Goal: Task Accomplishment & Management: Complete application form

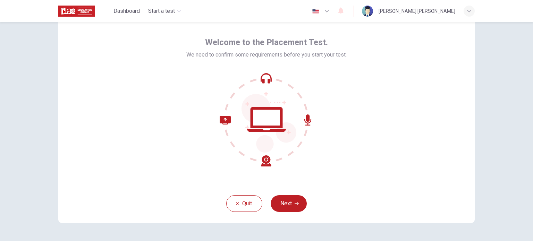
scroll to position [35, 0]
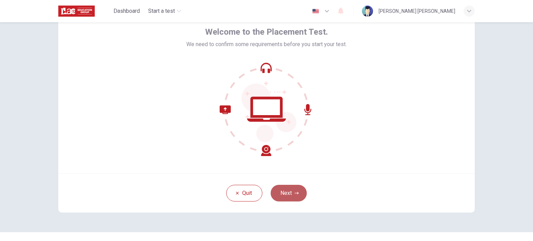
click at [286, 189] on button "Next" at bounding box center [289, 193] width 36 height 17
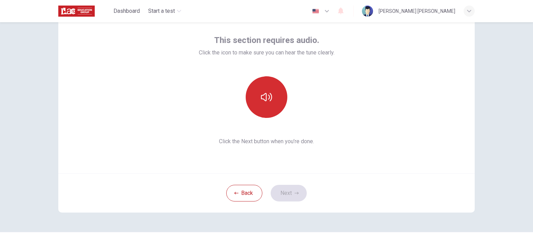
click at [261, 95] on icon "button" at bounding box center [266, 97] width 11 height 8
click at [298, 185] on button "Next" at bounding box center [289, 193] width 36 height 17
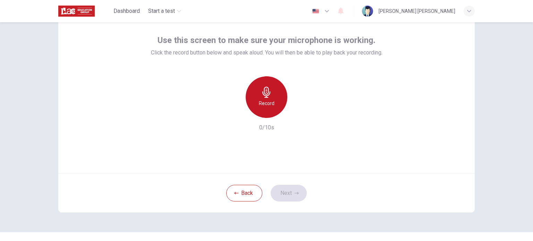
click at [262, 88] on icon "button" at bounding box center [266, 92] width 11 height 11
click at [272, 105] on div "Stop" at bounding box center [267, 97] width 42 height 42
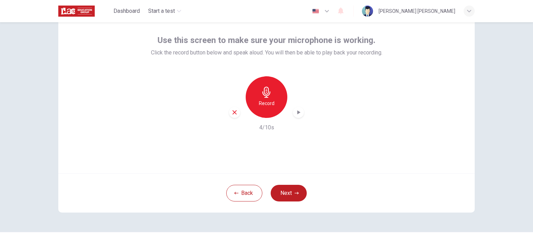
click at [260, 108] on div "Record" at bounding box center [267, 97] width 42 height 42
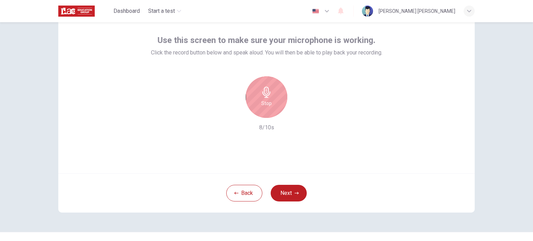
click at [269, 99] on h6 "Stop" at bounding box center [266, 103] width 10 height 8
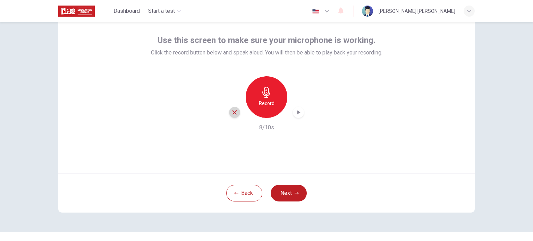
click at [234, 109] on icon "button" at bounding box center [234, 112] width 6 height 6
click at [265, 96] on icon "button" at bounding box center [266, 92] width 8 height 11
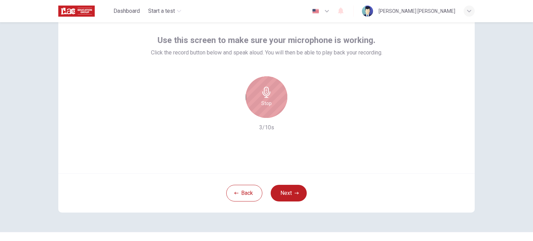
click at [268, 100] on h6 "Stop" at bounding box center [266, 103] width 10 height 8
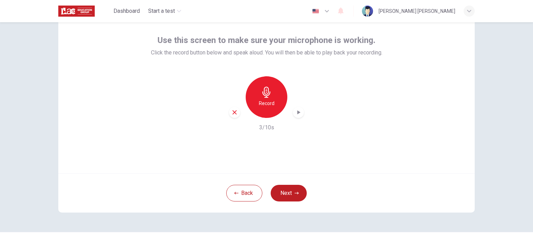
click at [295, 114] on icon "button" at bounding box center [298, 112] width 7 height 7
click at [294, 189] on button "Next" at bounding box center [289, 193] width 36 height 17
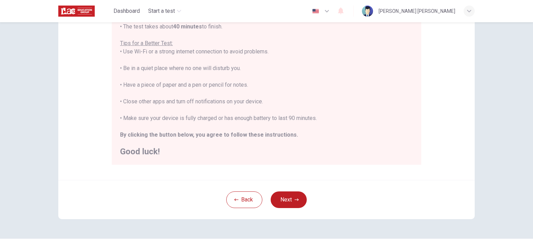
scroll to position [139, 0]
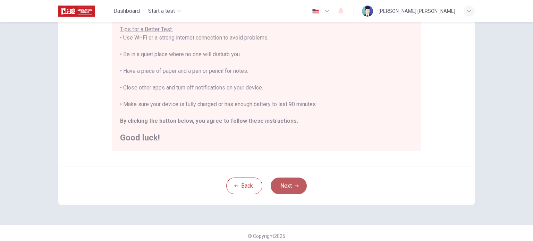
drag, startPoint x: 299, startPoint y: 184, endPoint x: 308, endPoint y: 180, distance: 9.5
click at [298, 183] on button "Next" at bounding box center [289, 186] width 36 height 17
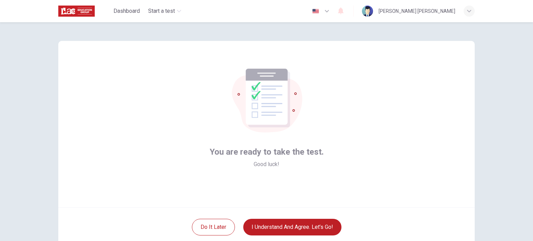
scroll to position [0, 0]
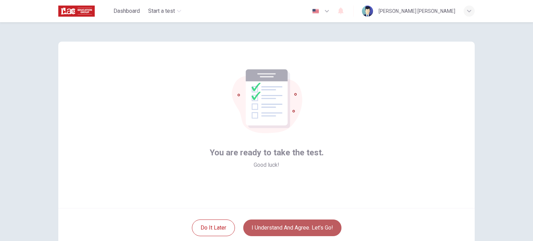
click at [295, 226] on button "I understand and agree. Let’s go!" at bounding box center [292, 228] width 98 height 17
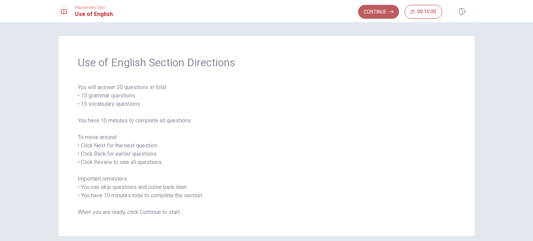
click at [372, 15] on button "Continue" at bounding box center [378, 12] width 41 height 14
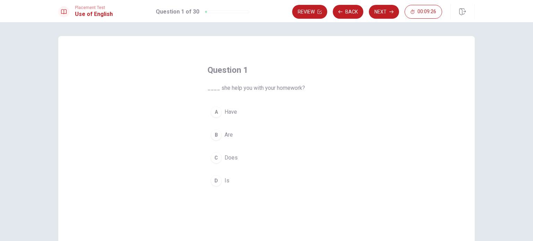
click at [213, 180] on div "D" at bounding box center [216, 180] width 11 height 11
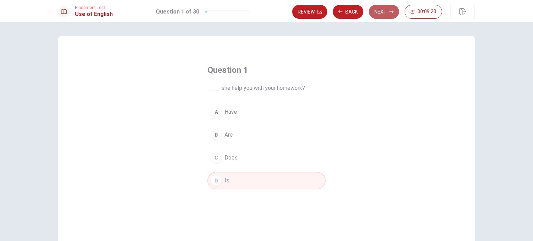
click at [381, 9] on button "Next" at bounding box center [384, 12] width 30 height 14
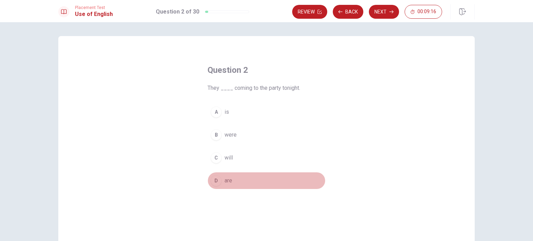
click at [217, 180] on div "D" at bounding box center [216, 180] width 11 height 11
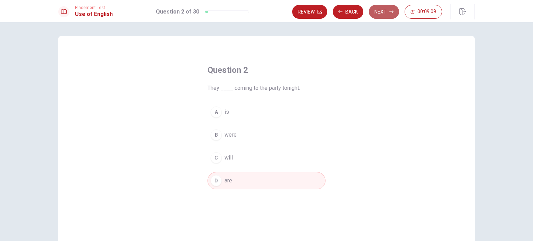
click at [385, 14] on button "Next" at bounding box center [384, 12] width 30 height 14
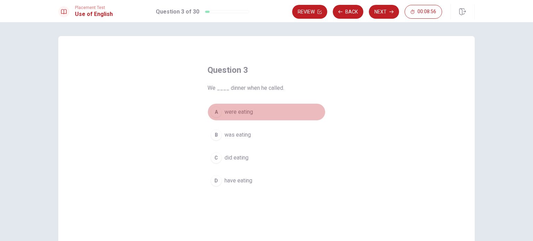
click at [213, 113] on div "A" at bounding box center [216, 112] width 11 height 11
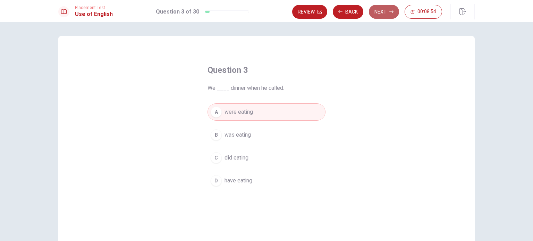
click at [386, 8] on button "Next" at bounding box center [384, 12] width 30 height 14
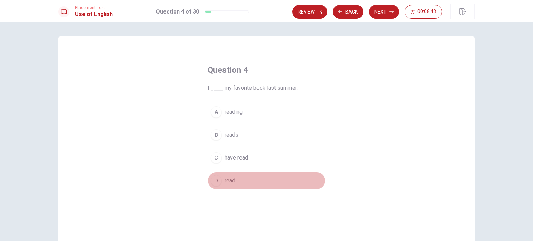
click at [212, 178] on div "D" at bounding box center [216, 180] width 11 height 11
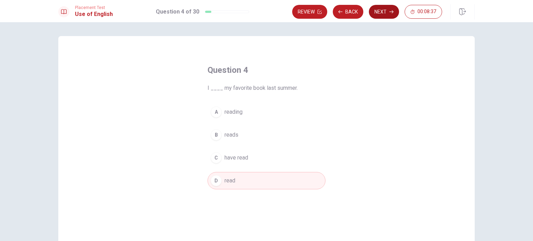
click at [385, 8] on button "Next" at bounding box center [384, 12] width 30 height 14
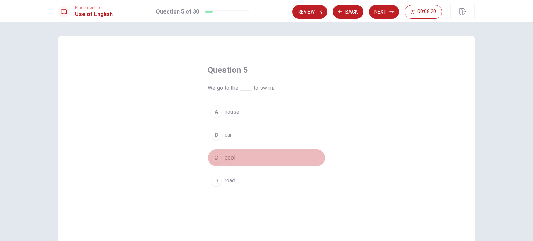
click at [212, 157] on div "C" at bounding box center [216, 157] width 11 height 11
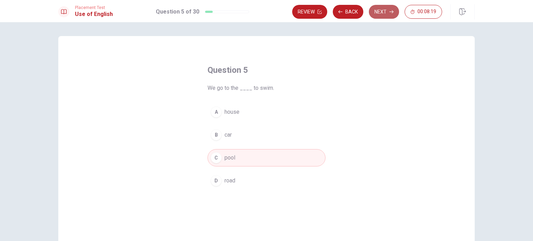
click at [378, 14] on button "Next" at bounding box center [384, 12] width 30 height 14
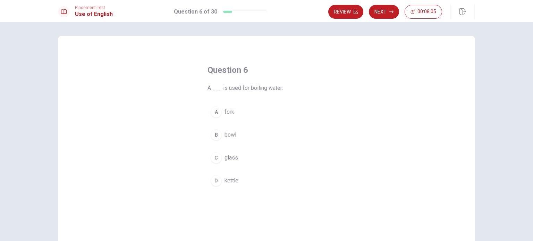
click at [213, 179] on div "D" at bounding box center [216, 180] width 11 height 11
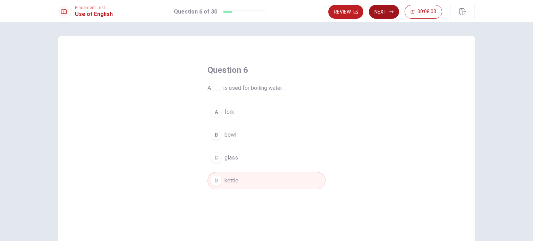
click at [376, 12] on button "Next" at bounding box center [384, 12] width 30 height 14
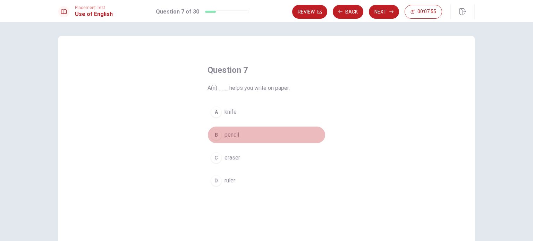
click at [213, 135] on div "B" at bounding box center [216, 134] width 11 height 11
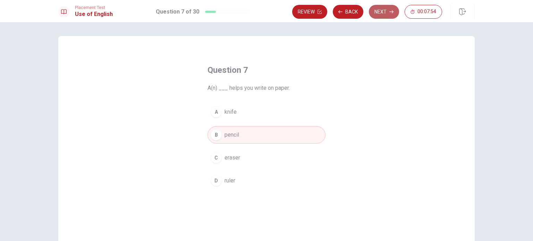
click at [384, 18] on button "Next" at bounding box center [384, 12] width 30 height 14
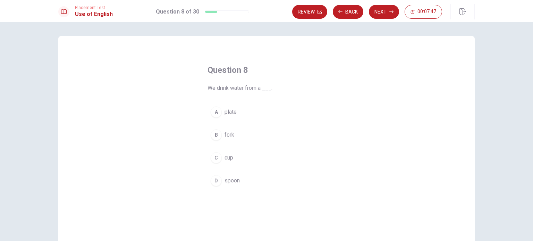
click at [212, 154] on div "C" at bounding box center [216, 157] width 11 height 11
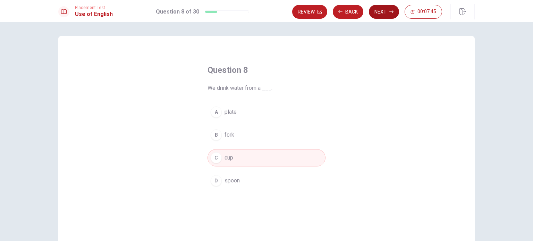
click at [374, 11] on button "Next" at bounding box center [384, 12] width 30 height 14
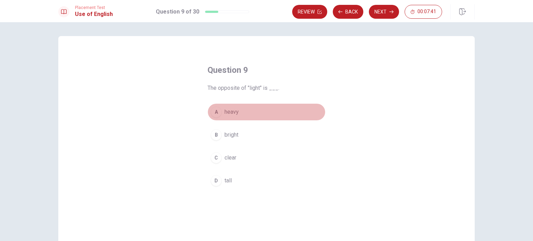
click at [213, 110] on div "A" at bounding box center [216, 112] width 11 height 11
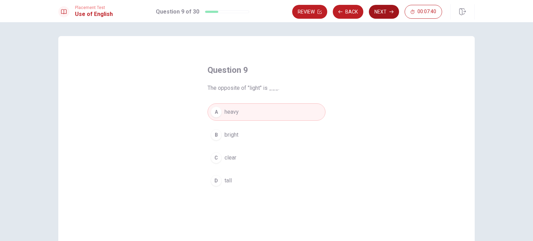
click at [383, 14] on button "Next" at bounding box center [384, 12] width 30 height 14
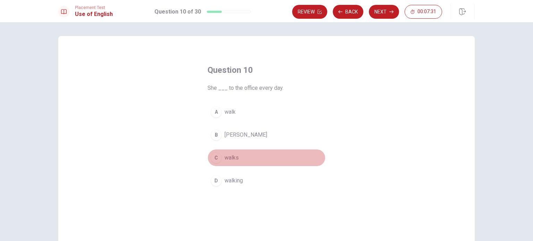
click at [215, 157] on div "C" at bounding box center [216, 157] width 11 height 11
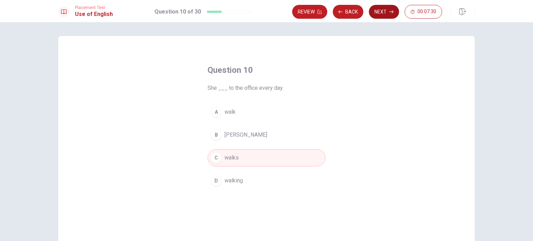
click at [385, 14] on button "Next" at bounding box center [384, 12] width 30 height 14
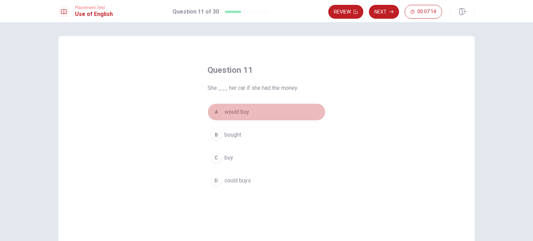
click at [214, 112] on div "A" at bounding box center [216, 112] width 11 height 11
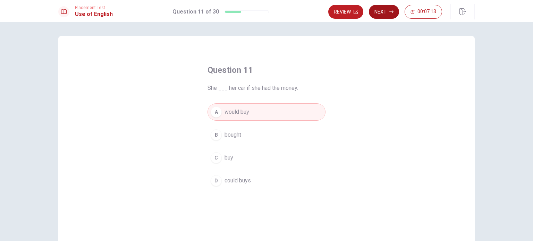
click at [378, 18] on button "Next" at bounding box center [384, 12] width 30 height 14
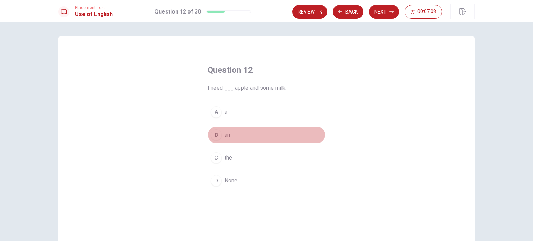
click at [211, 134] on div "B" at bounding box center [216, 134] width 11 height 11
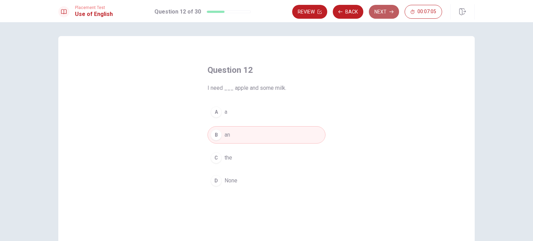
click at [381, 15] on button "Next" at bounding box center [384, 12] width 30 height 14
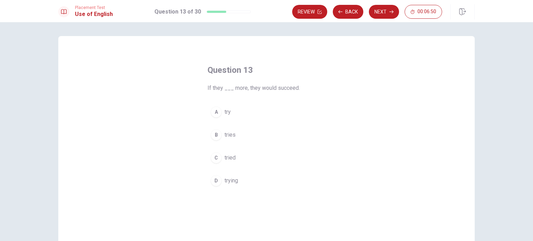
click at [215, 160] on div "C" at bounding box center [216, 157] width 11 height 11
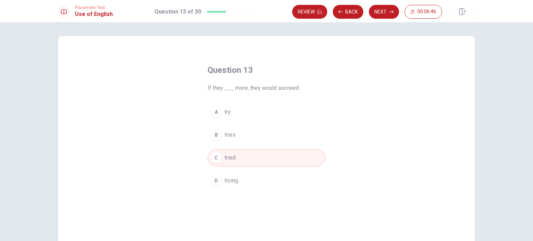
click at [213, 111] on div "A" at bounding box center [216, 112] width 11 height 11
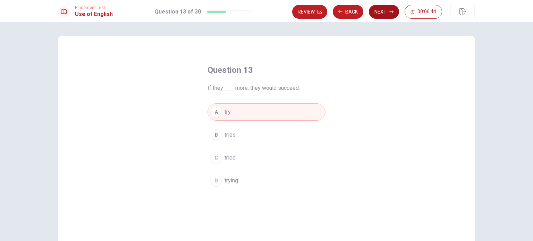
click at [382, 8] on button "Next" at bounding box center [384, 12] width 30 height 14
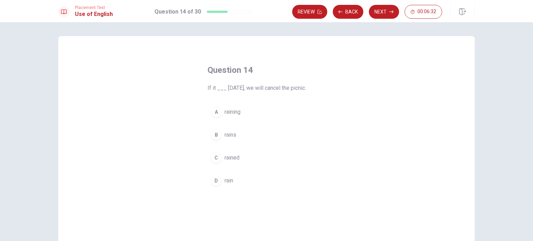
click at [212, 181] on div "D" at bounding box center [216, 180] width 11 height 11
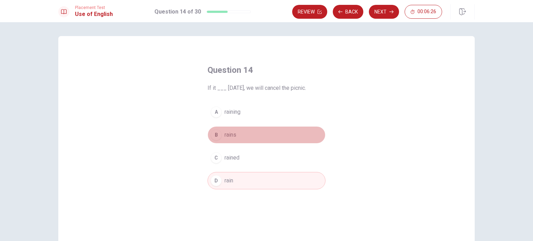
click at [213, 135] on div "B" at bounding box center [216, 134] width 11 height 11
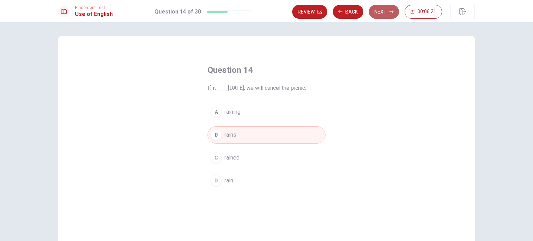
click at [384, 14] on button "Next" at bounding box center [384, 12] width 30 height 14
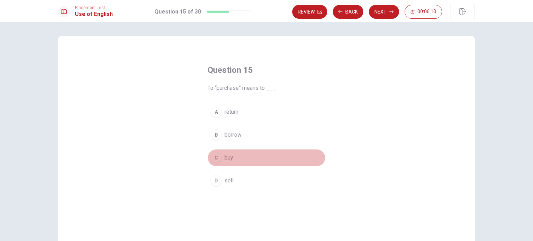
click at [214, 159] on div "C" at bounding box center [216, 157] width 11 height 11
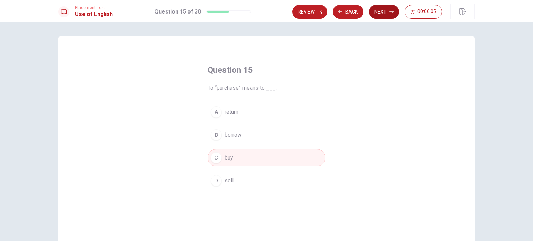
click at [382, 9] on button "Next" at bounding box center [384, 12] width 30 height 14
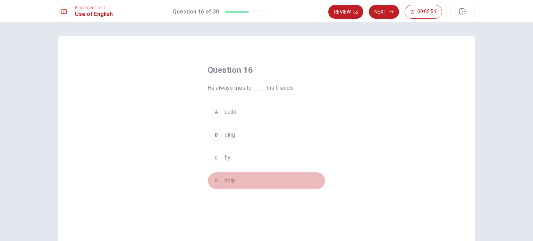
click at [218, 185] on button "D help" at bounding box center [267, 180] width 118 height 17
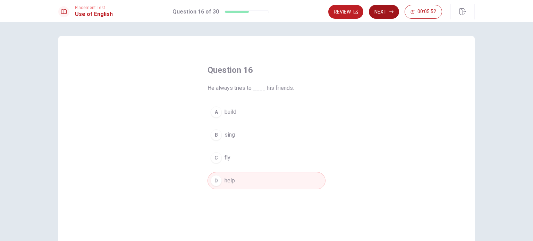
click at [381, 11] on button "Next" at bounding box center [384, 12] width 30 height 14
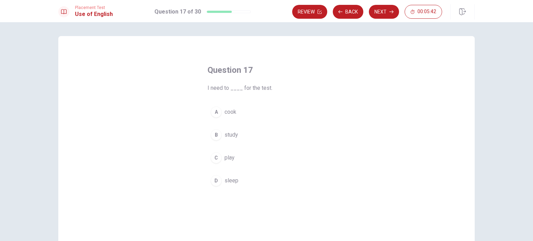
click at [217, 133] on div "B" at bounding box center [216, 134] width 11 height 11
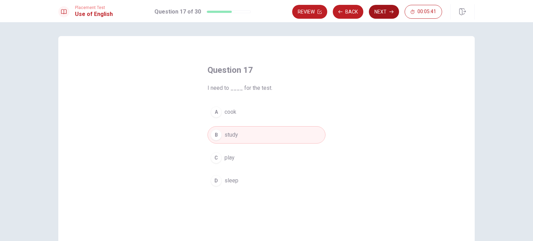
click at [382, 17] on button "Next" at bounding box center [384, 12] width 30 height 14
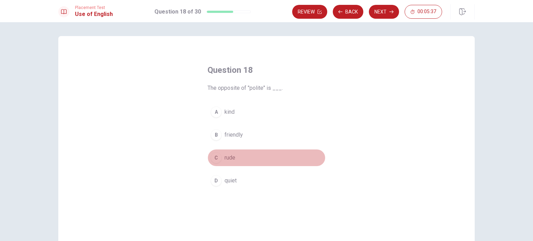
click at [215, 157] on div "C" at bounding box center [216, 157] width 11 height 11
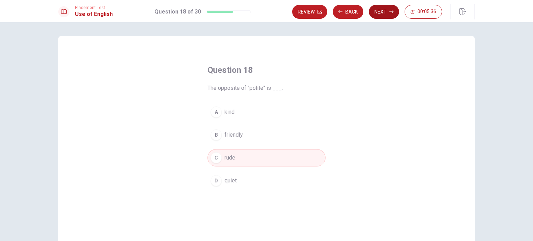
click at [388, 10] on button "Next" at bounding box center [384, 12] width 30 height 14
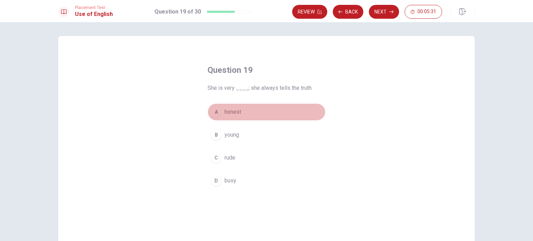
click at [220, 113] on button "A honest" at bounding box center [267, 111] width 118 height 17
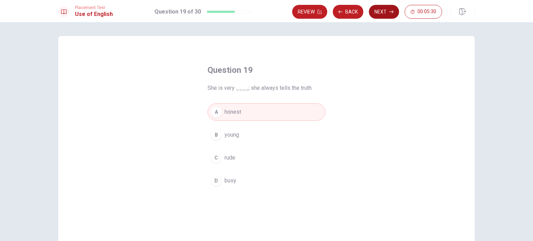
click at [385, 12] on button "Next" at bounding box center [384, 12] width 30 height 14
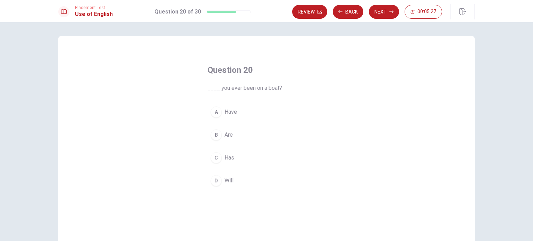
click at [225, 115] on span "Have" at bounding box center [231, 112] width 12 height 8
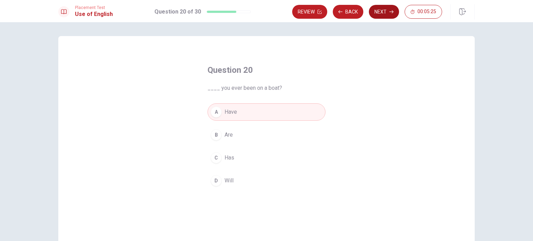
click at [386, 11] on button "Next" at bounding box center [384, 12] width 30 height 14
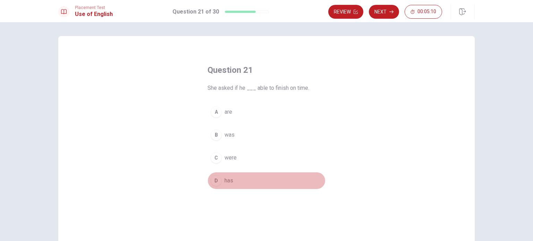
click at [215, 178] on div "D" at bounding box center [216, 180] width 11 height 11
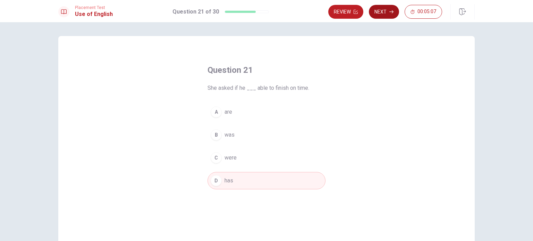
click at [381, 12] on button "Next" at bounding box center [384, 12] width 30 height 14
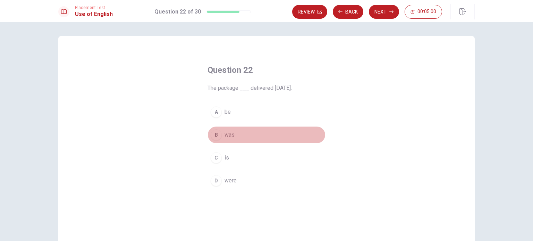
click at [213, 134] on div "B" at bounding box center [216, 134] width 11 height 11
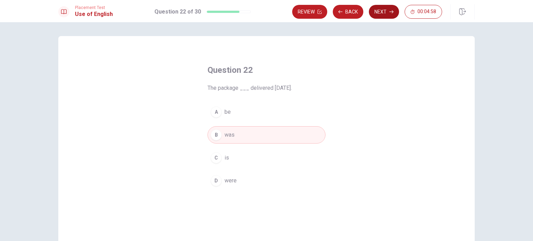
click at [389, 13] on button "Next" at bounding box center [384, 12] width 30 height 14
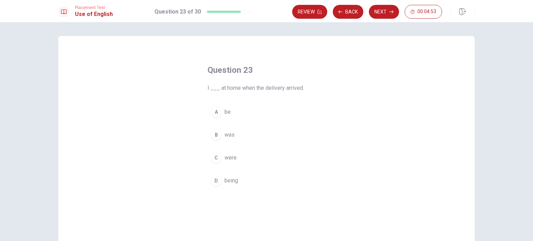
click at [213, 134] on div "B" at bounding box center [216, 134] width 11 height 11
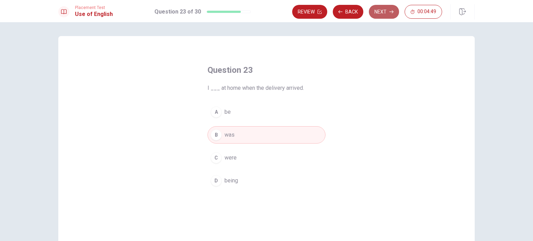
click at [383, 12] on button "Next" at bounding box center [384, 12] width 30 height 14
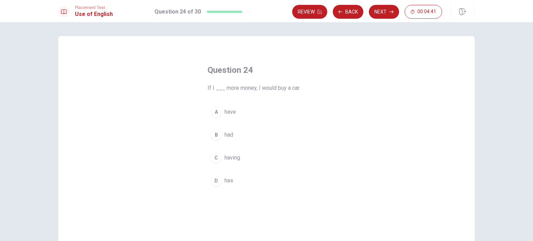
click at [214, 134] on div "B" at bounding box center [216, 134] width 11 height 11
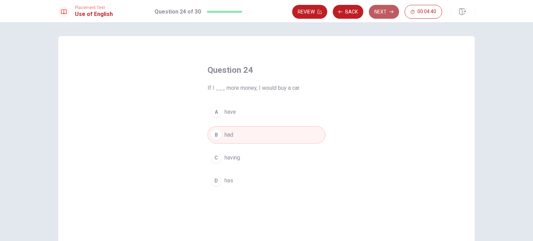
click at [373, 12] on button "Next" at bounding box center [384, 12] width 30 height 14
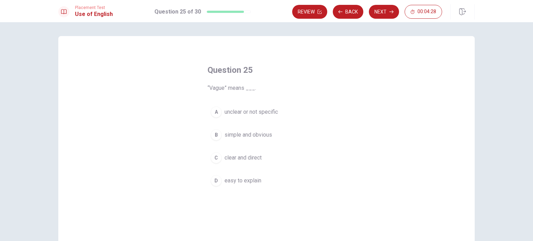
click at [214, 111] on div "A" at bounding box center [216, 112] width 11 height 11
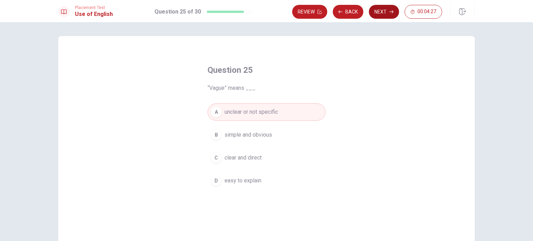
click at [379, 12] on button "Next" at bounding box center [384, 12] width 30 height 14
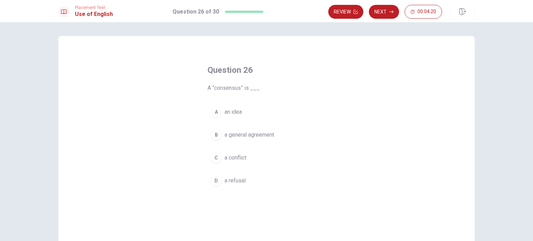
click at [211, 136] on div "B" at bounding box center [216, 134] width 11 height 11
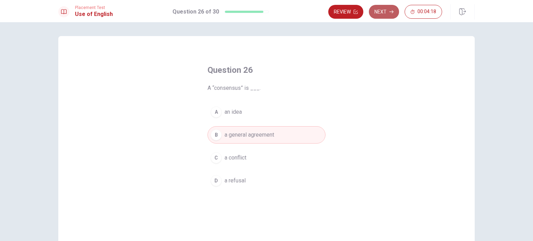
click at [388, 12] on button "Next" at bounding box center [384, 12] width 30 height 14
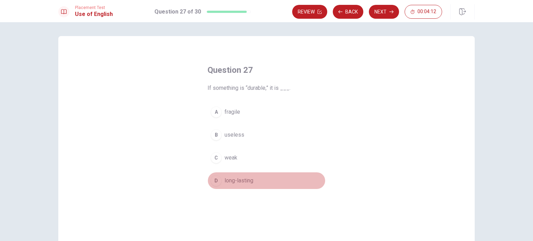
click at [217, 182] on div "D" at bounding box center [216, 180] width 11 height 11
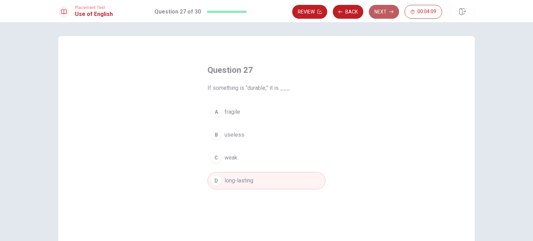
click at [382, 15] on button "Next" at bounding box center [384, 12] width 30 height 14
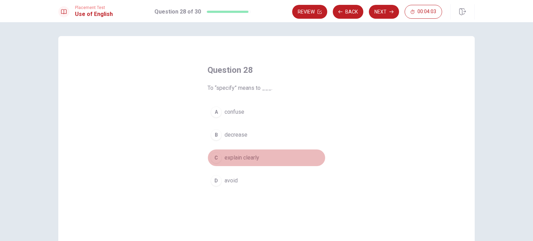
click at [225, 157] on span "explain clearly" at bounding box center [242, 158] width 35 height 8
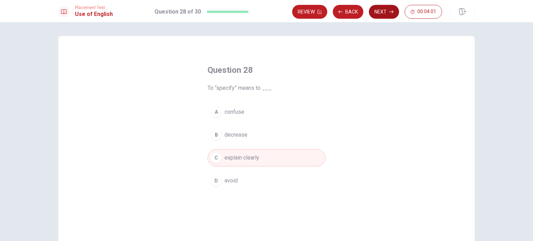
click at [385, 13] on button "Next" at bounding box center [384, 12] width 30 height 14
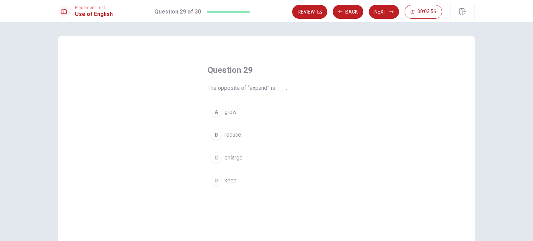
click at [229, 134] on span "reduce" at bounding box center [233, 135] width 17 height 8
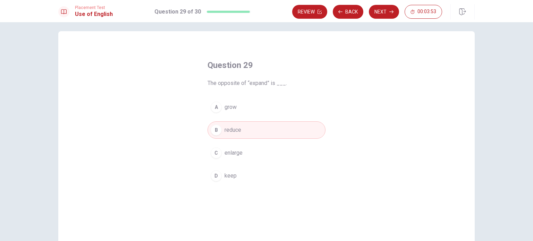
scroll to position [3, 0]
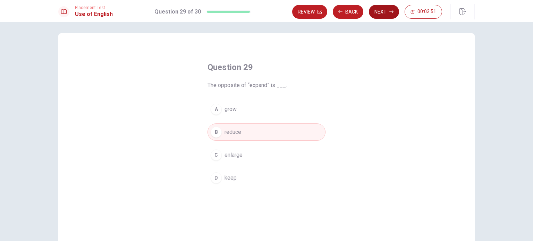
click at [379, 14] on button "Next" at bounding box center [384, 12] width 30 height 14
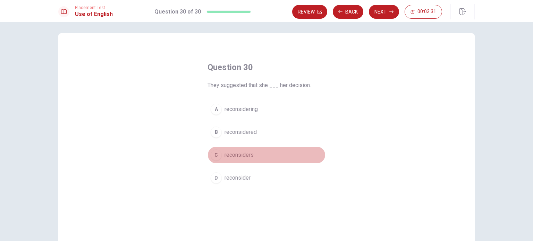
click at [225, 155] on span "reconsiders" at bounding box center [239, 155] width 29 height 8
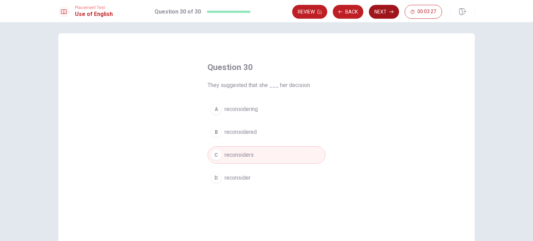
click at [377, 12] on button "Next" at bounding box center [384, 12] width 30 height 14
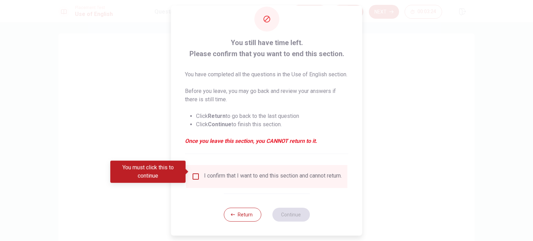
scroll to position [26, 0]
click at [247, 219] on button "Return" at bounding box center [241, 215] width 37 height 14
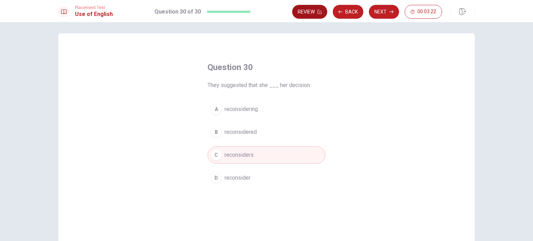
click at [302, 16] on button "Review" at bounding box center [309, 12] width 35 height 14
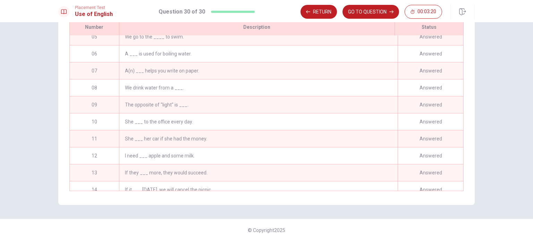
scroll to position [0, 0]
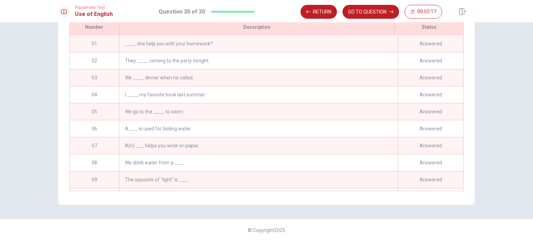
click at [150, 44] on div "____ she help you with your homework?" at bounding box center [258, 43] width 279 height 17
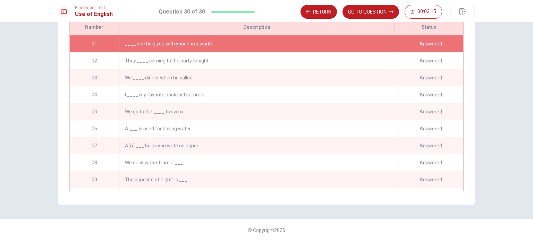
click at [162, 42] on div "____ she help you with your homework?" at bounding box center [258, 43] width 279 height 17
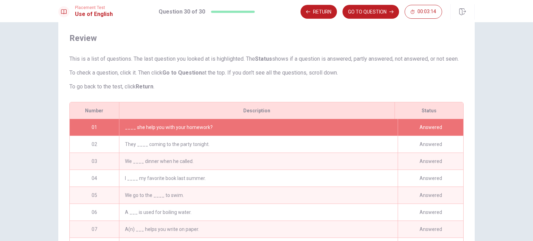
scroll to position [5, 0]
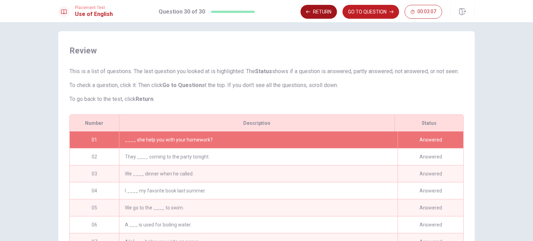
click at [325, 10] on button "Return" at bounding box center [318, 12] width 36 height 14
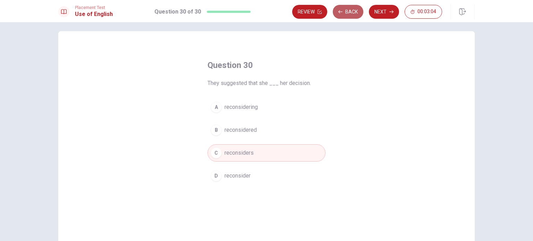
click at [352, 12] on button "Back" at bounding box center [348, 12] width 31 height 14
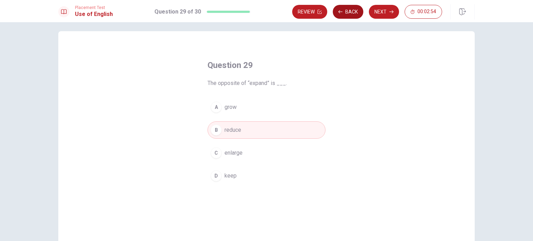
click at [351, 12] on button "Back" at bounding box center [348, 12] width 31 height 14
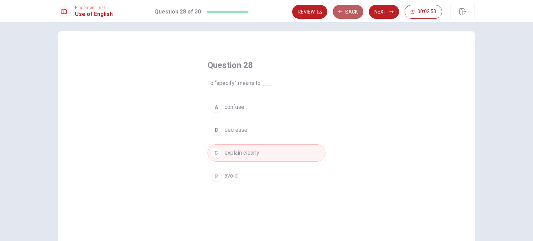
click at [351, 12] on button "Back" at bounding box center [348, 12] width 31 height 14
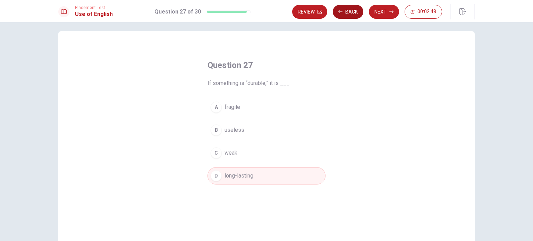
click at [351, 12] on button "Back" at bounding box center [348, 12] width 31 height 14
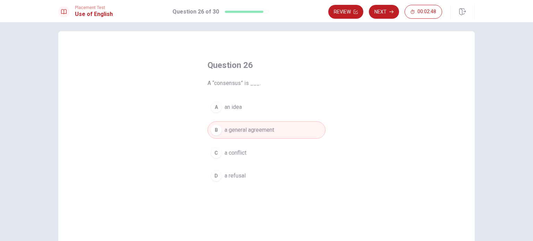
click at [351, 12] on button "Review" at bounding box center [345, 12] width 35 height 14
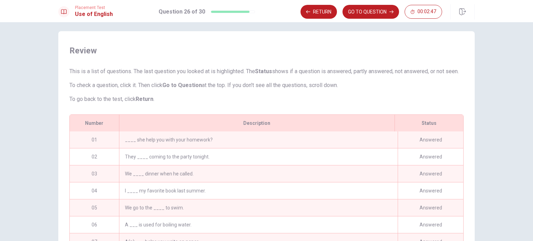
click at [351, 12] on button "GO TO QUESTION" at bounding box center [370, 12] width 57 height 14
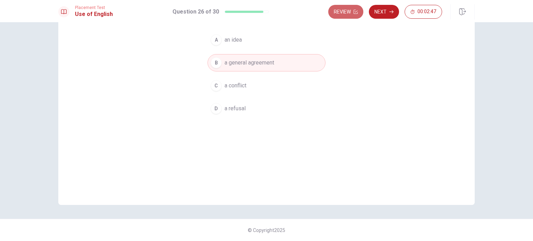
click at [351, 12] on button "Review" at bounding box center [345, 12] width 35 height 14
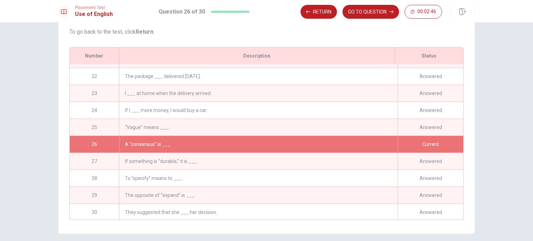
scroll to position [356, 0]
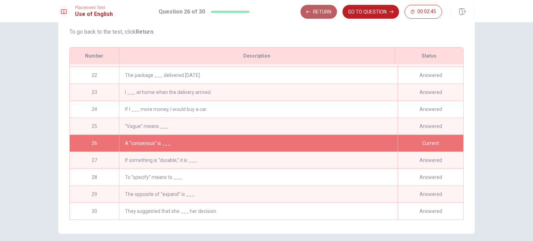
click at [321, 8] on button "Return" at bounding box center [318, 12] width 36 height 14
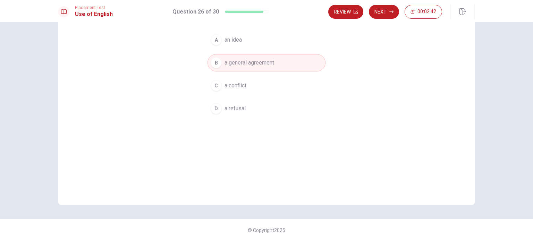
scroll to position [3, 0]
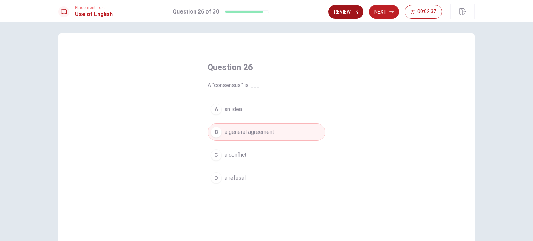
click at [347, 14] on button "Review" at bounding box center [345, 12] width 35 height 14
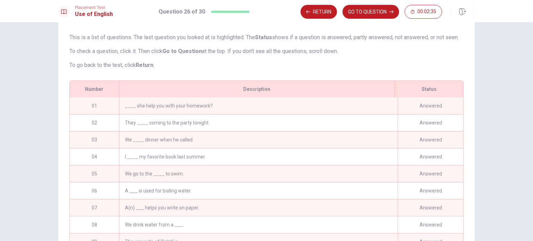
scroll to position [0, 0]
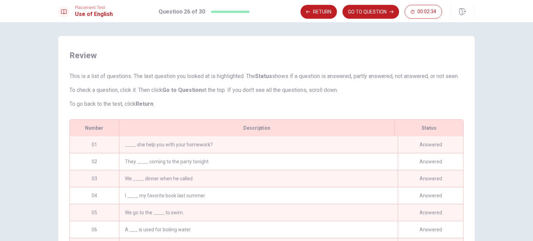
click at [161, 149] on div "____ she help you with your homework?" at bounding box center [258, 144] width 279 height 17
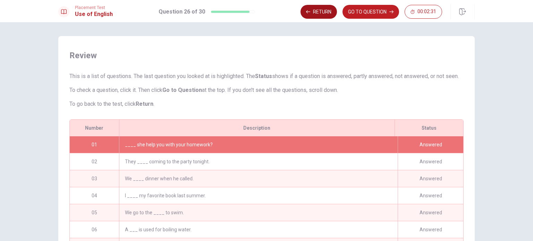
click at [325, 13] on button "Return" at bounding box center [318, 12] width 36 height 14
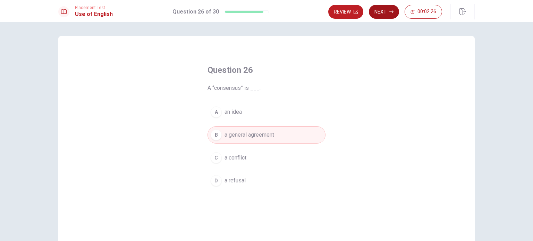
click at [381, 10] on button "Next" at bounding box center [384, 12] width 30 height 14
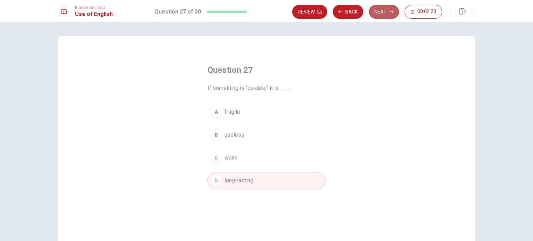
click at [387, 12] on button "Next" at bounding box center [384, 12] width 30 height 14
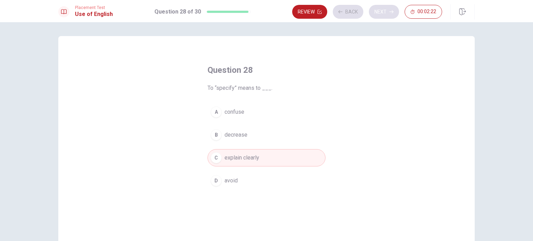
click at [387, 12] on div "Review Back Next 00:02:22" at bounding box center [367, 12] width 150 height 14
click at [383, 13] on button "Next" at bounding box center [384, 12] width 30 height 14
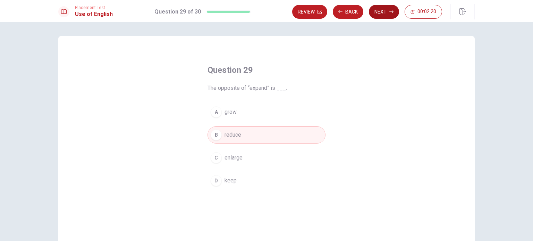
click at [382, 8] on button "Next" at bounding box center [384, 12] width 30 height 14
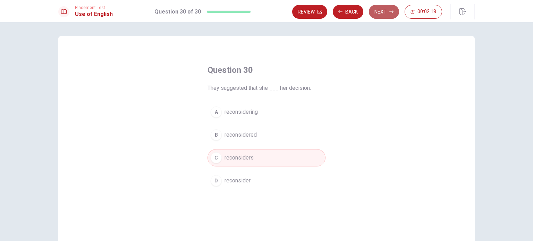
click at [381, 12] on button "Next" at bounding box center [384, 12] width 30 height 14
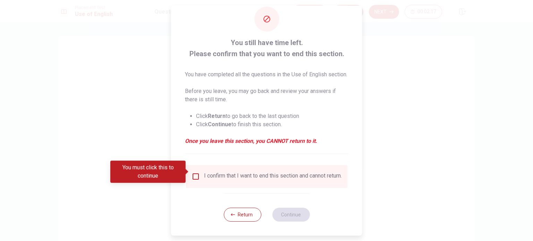
scroll to position [26, 0]
click at [192, 175] on input "You must click this to continue" at bounding box center [196, 176] width 8 height 8
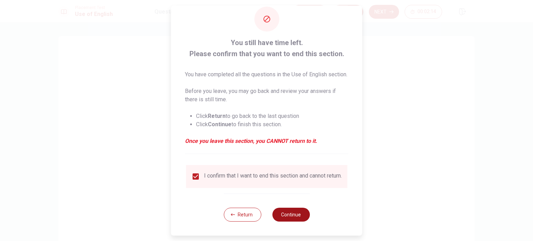
click at [282, 219] on button "Continue" at bounding box center [290, 215] width 37 height 14
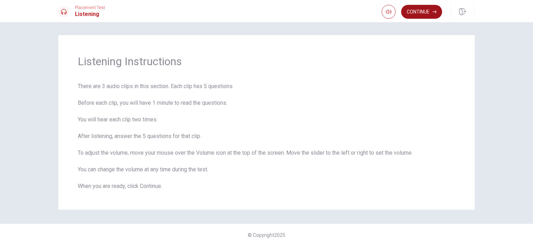
scroll to position [0, 0]
drag, startPoint x: 428, startPoint y: 12, endPoint x: 426, endPoint y: 26, distance: 13.9
click at [428, 12] on button "Continue" at bounding box center [421, 12] width 41 height 14
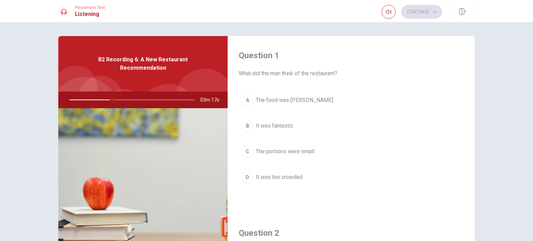
click at [244, 129] on div "B" at bounding box center [247, 125] width 11 height 11
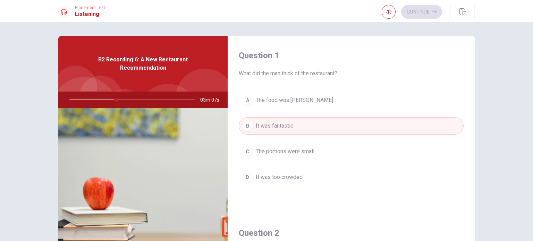
click at [304, 144] on button "C The portions were small" at bounding box center [351, 151] width 225 height 17
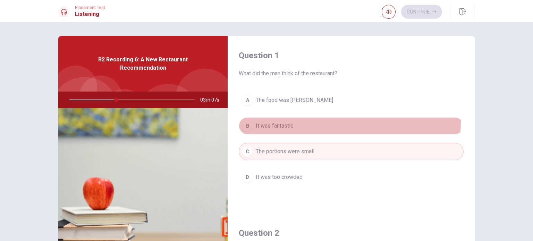
click at [284, 120] on button "B It was fantastic" at bounding box center [351, 125] width 225 height 17
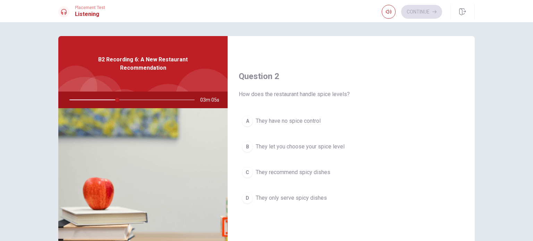
scroll to position [173, 0]
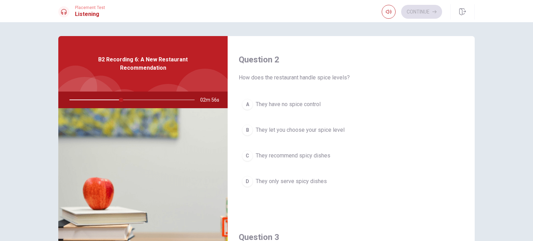
click at [318, 127] on span "They let you choose your spice level" at bounding box center [300, 130] width 89 height 8
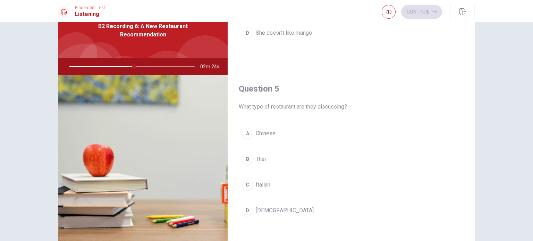
scroll to position [35, 0]
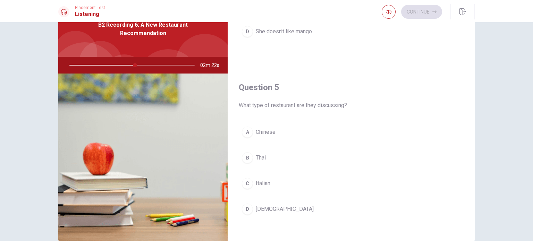
click at [261, 154] on span "Thai" at bounding box center [261, 158] width 10 height 8
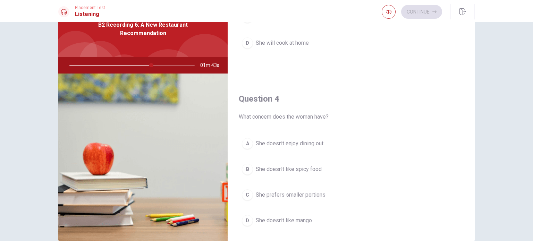
scroll to position [471, 0]
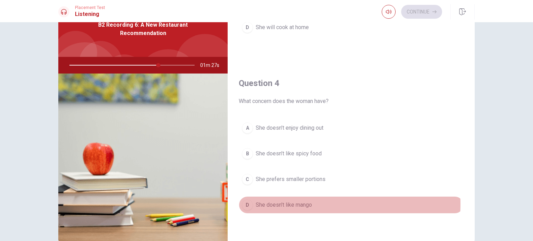
click at [304, 202] on span "She doesn’t like mango" at bounding box center [284, 205] width 56 height 8
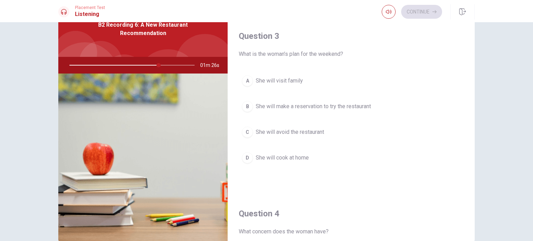
scroll to position [332, 0]
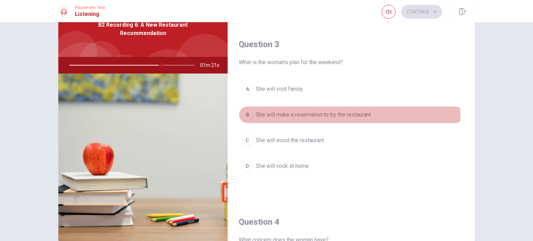
click at [327, 111] on span "She will make a reservation to try the restaurant" at bounding box center [313, 115] width 115 height 8
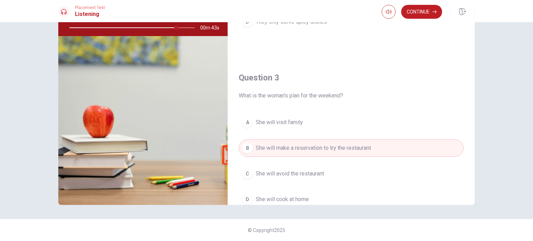
scroll to position [347, 0]
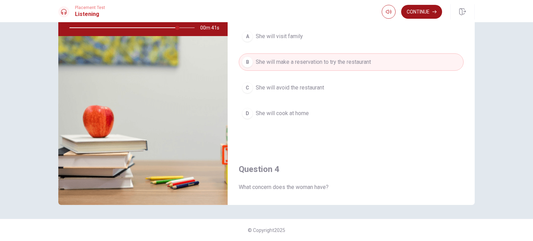
click at [418, 16] on button "Continue" at bounding box center [421, 12] width 41 height 14
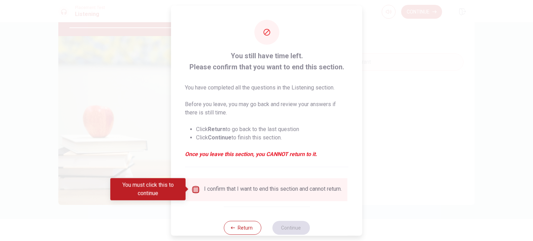
drag, startPoint x: 193, startPoint y: 192, endPoint x: 199, endPoint y: 192, distance: 5.6
click at [194, 191] on input "You must click this to continue" at bounding box center [196, 189] width 8 height 8
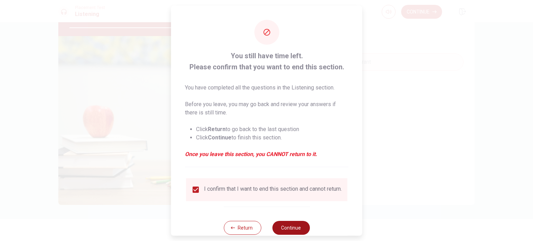
click at [283, 228] on button "Continue" at bounding box center [290, 228] width 37 height 14
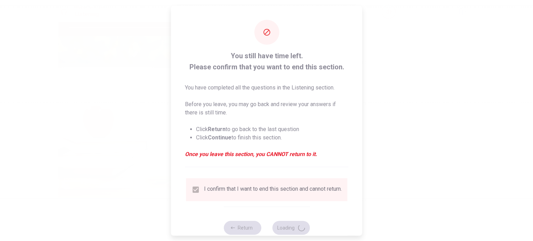
type input "89"
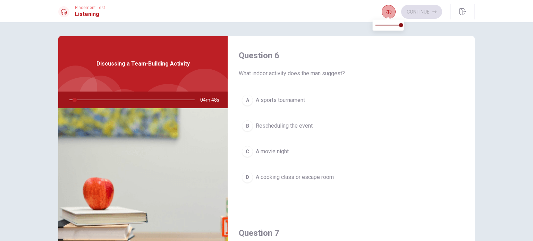
click at [383, 14] on button "button" at bounding box center [389, 12] width 14 height 14
type input "4"
type input "0"
click at [375, 24] on span at bounding box center [388, 25] width 26 height 10
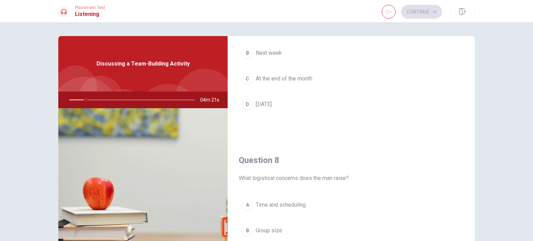
scroll to position [243, 0]
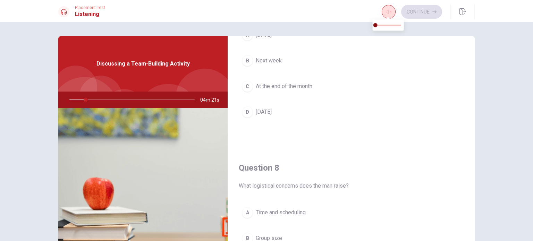
click at [390, 14] on icon "button" at bounding box center [389, 12] width 6 height 6
type input "13"
type input "1"
click at [400, 26] on span at bounding box center [388, 25] width 26 height 10
drag, startPoint x: 400, startPoint y: 26, endPoint x: 414, endPoint y: 150, distance: 125.0
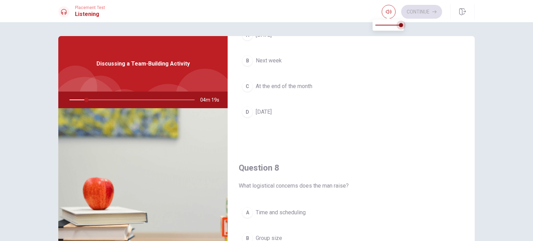
click at [403, 26] on span at bounding box center [401, 25] width 4 height 4
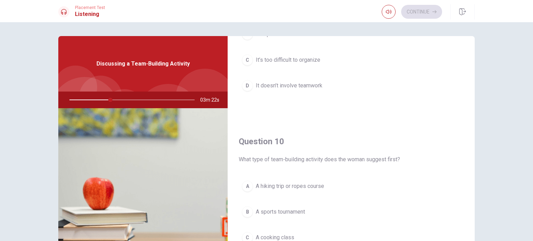
scroll to position [644, 0]
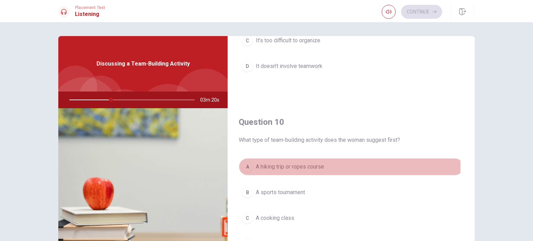
click at [294, 163] on span "A hiking trip or ropes course" at bounding box center [290, 167] width 68 height 8
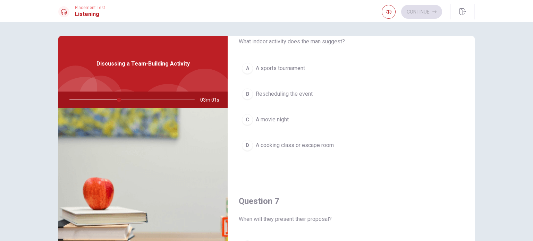
scroll to position [0, 0]
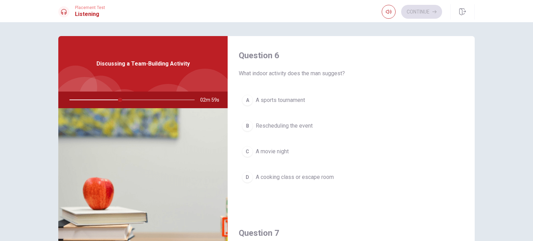
click at [298, 172] on button "D A cooking class or escape room" at bounding box center [351, 177] width 225 height 17
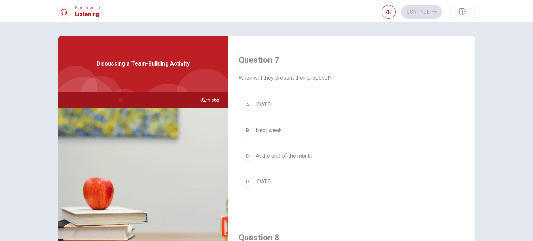
scroll to position [173, 0]
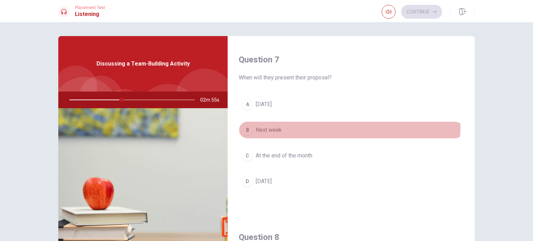
click at [280, 125] on button "B Next week" at bounding box center [351, 129] width 225 height 17
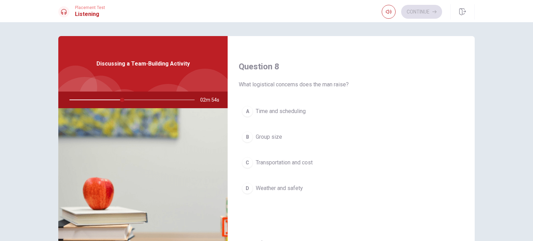
scroll to position [347, 0]
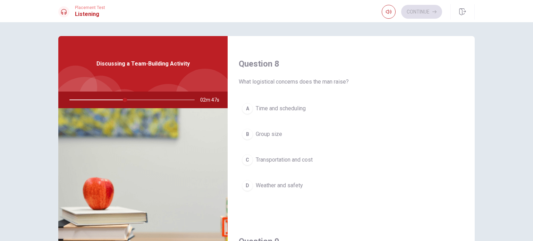
click at [291, 159] on span "Transportation and cost" at bounding box center [284, 160] width 57 height 8
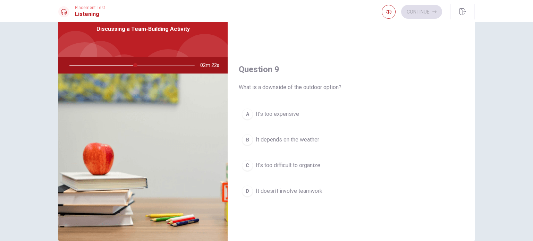
scroll to position [505, 0]
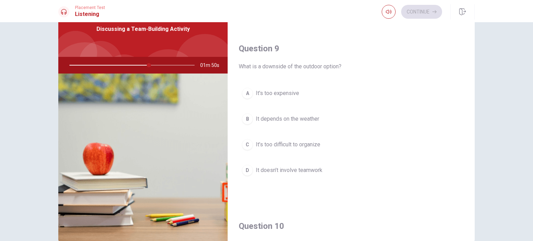
click at [286, 119] on span "It depends on the weather" at bounding box center [287, 119] width 63 height 8
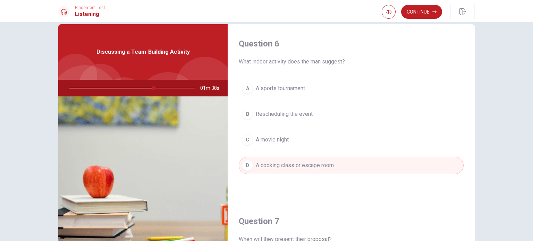
scroll to position [0, 0]
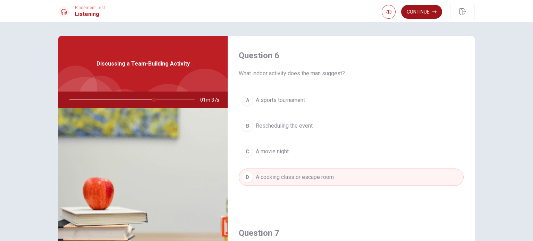
click at [424, 15] on button "Continue" at bounding box center [421, 12] width 41 height 14
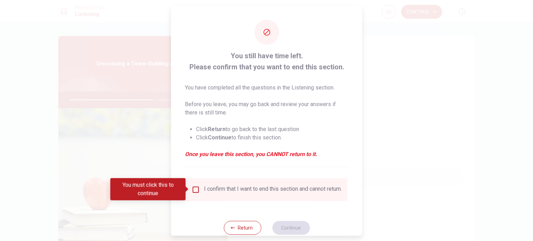
click at [204, 188] on div "I confirm that I want to end this section and cannot return." at bounding box center [273, 189] width 138 height 8
click at [196, 191] on input "You must click this to continue" at bounding box center [196, 189] width 8 height 8
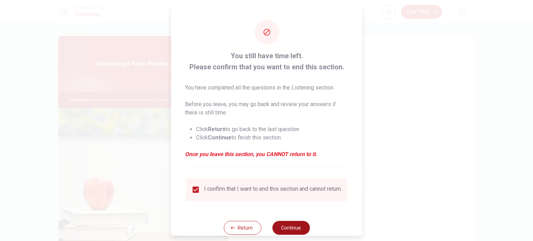
click at [277, 235] on button "Continue" at bounding box center [290, 228] width 37 height 14
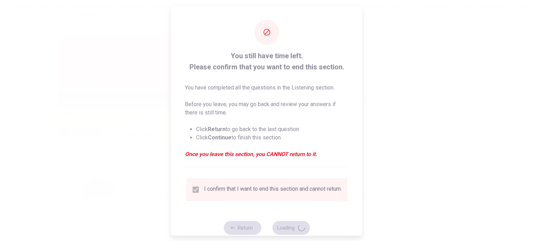
type input "70"
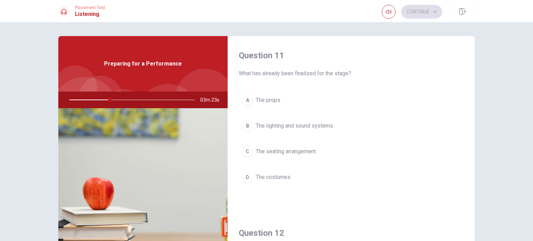
click at [267, 174] on span "The costumes" at bounding box center [273, 177] width 35 height 8
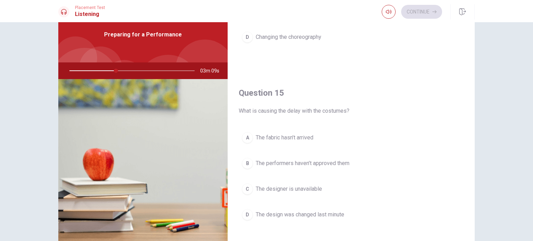
scroll to position [69, 0]
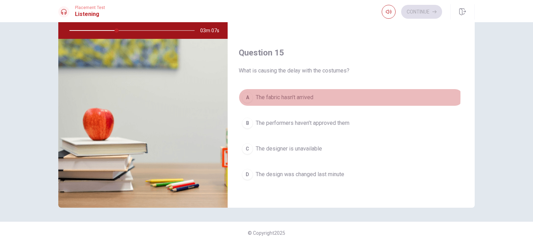
click at [269, 94] on span "The fabric hasn’t arrived" at bounding box center [285, 97] width 58 height 8
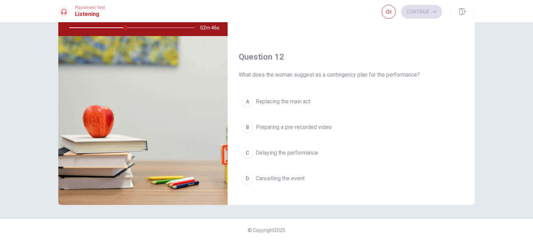
scroll to position [139, 0]
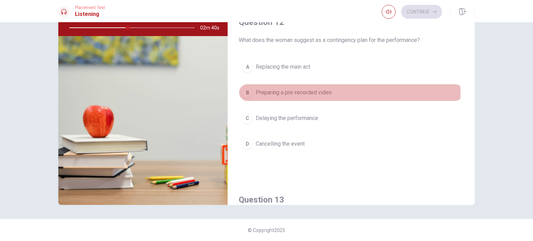
click at [249, 91] on div "B" at bounding box center [247, 92] width 11 height 11
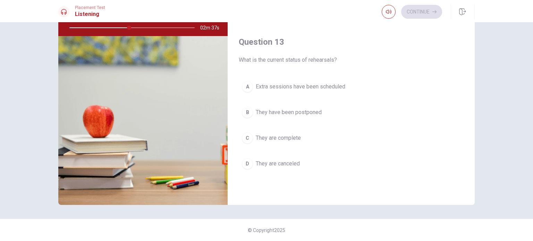
scroll to position [312, 0]
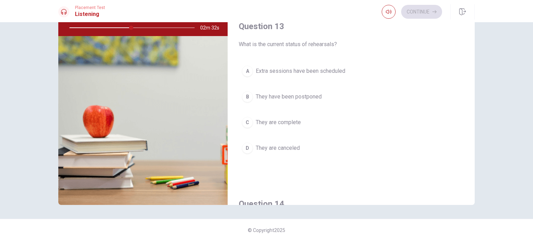
click at [284, 116] on button "C They are complete" at bounding box center [351, 122] width 225 height 17
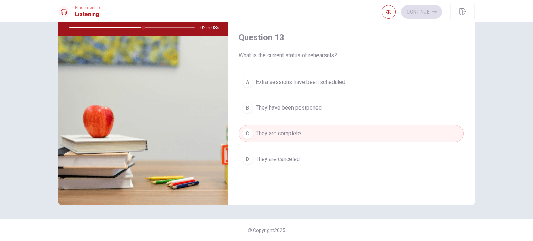
scroll to position [297, 0]
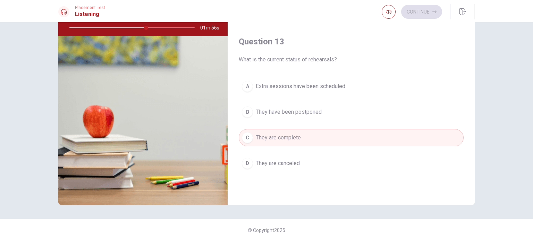
click at [296, 90] on button "A Extra sessions have been scheduled" at bounding box center [351, 86] width 225 height 17
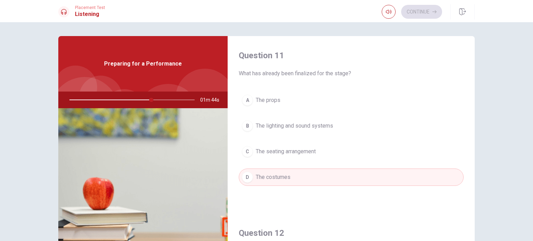
scroll to position [0, 0]
click at [302, 149] on span "The seating arrangement" at bounding box center [286, 151] width 60 height 8
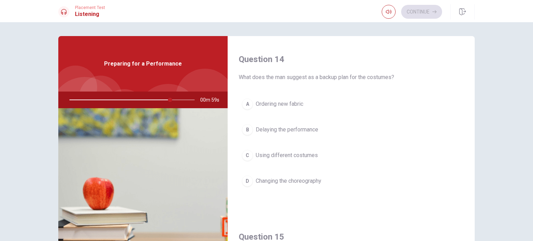
scroll to position [555, 0]
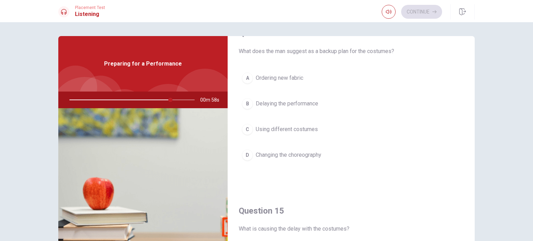
click at [282, 126] on span "Using different costumes" at bounding box center [287, 129] width 62 height 8
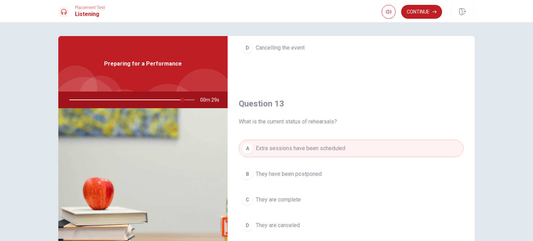
scroll to position [347, 0]
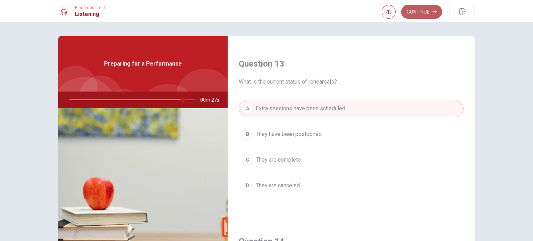
click at [412, 15] on button "Continue" at bounding box center [421, 12] width 41 height 14
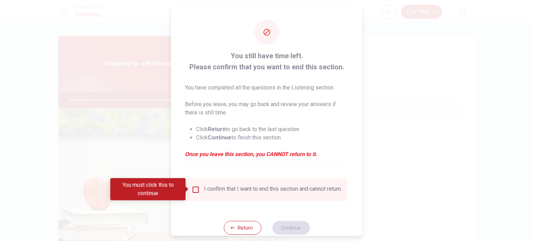
click at [197, 190] on input "You must click this to continue" at bounding box center [196, 189] width 8 height 8
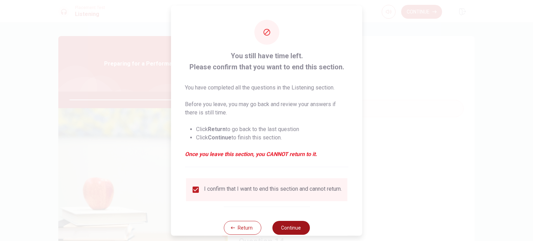
click at [290, 228] on button "Continue" at bounding box center [290, 228] width 37 height 14
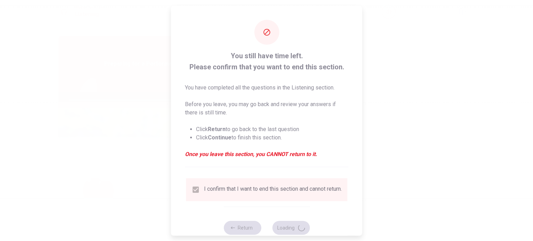
type input "94"
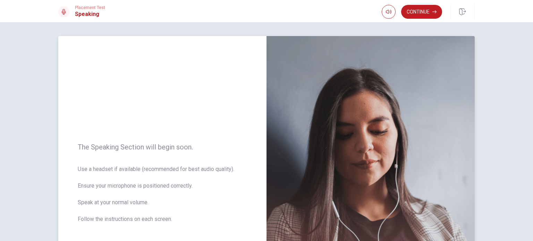
scroll to position [35, 0]
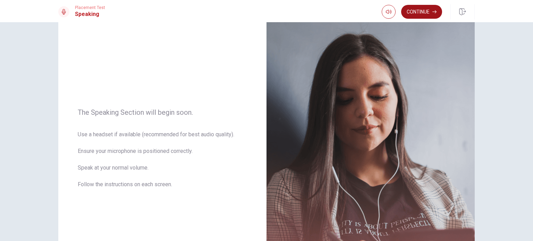
click at [425, 12] on button "Continue" at bounding box center [421, 12] width 41 height 14
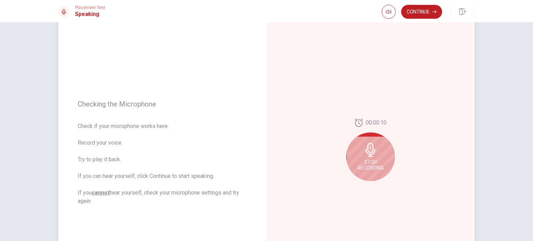
click at [372, 154] on icon at bounding box center [371, 150] width 14 height 14
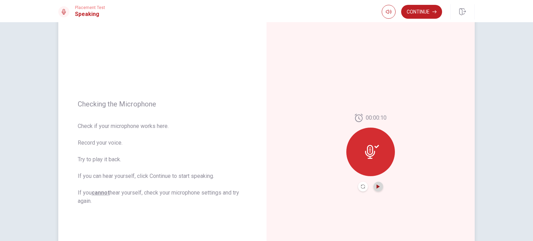
click at [378, 188] on icon "Play Audio" at bounding box center [378, 187] width 4 height 4
click at [362, 187] on icon "Record Again" at bounding box center [363, 187] width 4 height 4
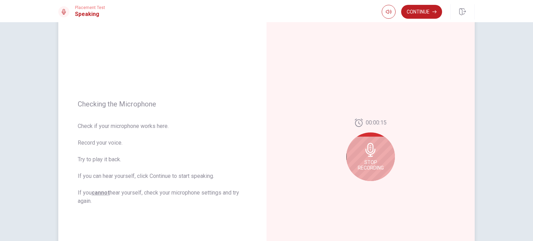
click at [370, 161] on span "Stop Recording" at bounding box center [371, 165] width 26 height 11
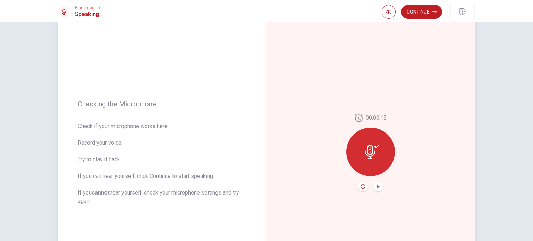
click at [363, 187] on icon "Record Again" at bounding box center [363, 187] width 4 height 4
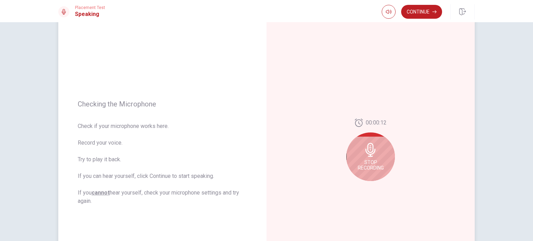
click at [373, 169] on span "Stop Recording" at bounding box center [371, 165] width 26 height 11
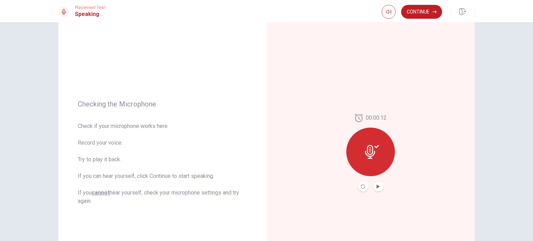
click at [378, 185] on icon "Play Audio" at bounding box center [378, 187] width 4 height 4
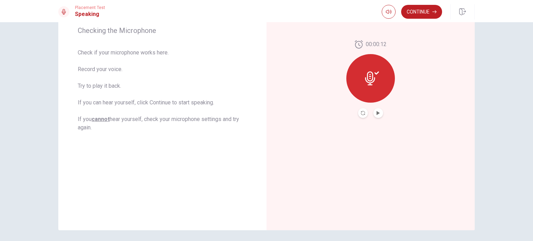
scroll to position [0, 0]
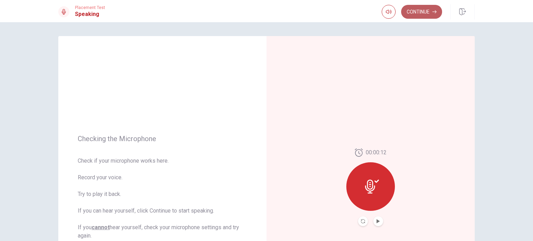
click at [421, 10] on button "Continue" at bounding box center [421, 12] width 41 height 14
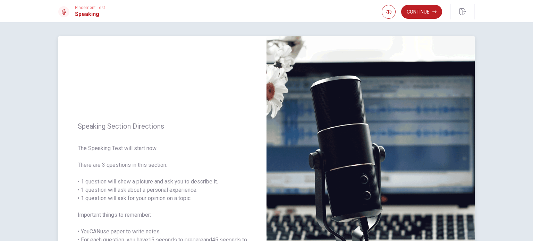
scroll to position [35, 0]
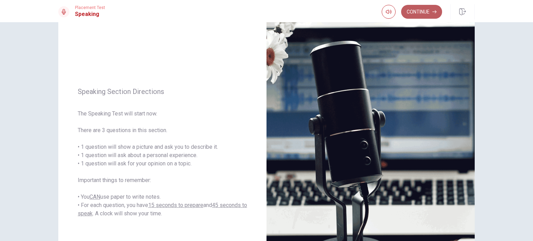
click at [408, 12] on button "Continue" at bounding box center [421, 12] width 41 height 14
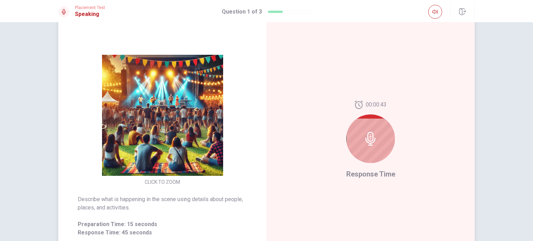
scroll to position [64, 0]
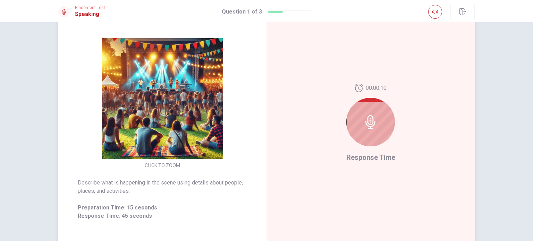
click at [161, 73] on img at bounding box center [162, 98] width 133 height 121
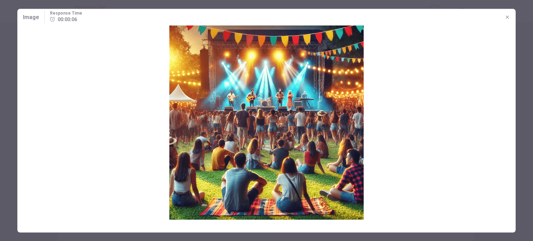
click at [507, 16] on icon "button" at bounding box center [507, 16] width 3 height 3
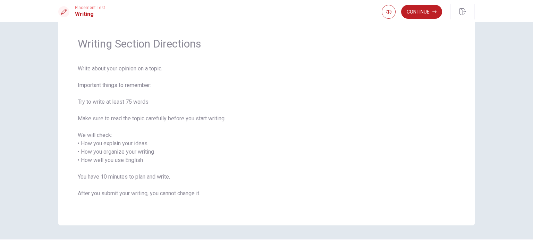
scroll to position [0, 0]
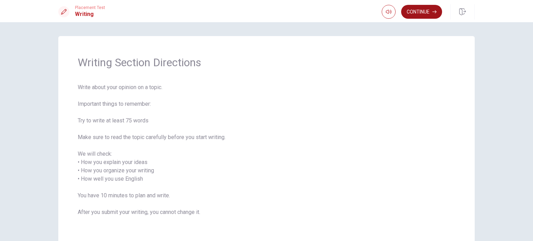
click at [409, 8] on button "Continue" at bounding box center [421, 12] width 41 height 14
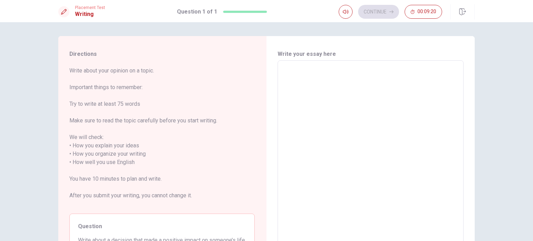
click at [337, 95] on textarea at bounding box center [370, 158] width 176 height 184
type textarea "T"
type textarea "x"
type textarea "Th"
type textarea "x"
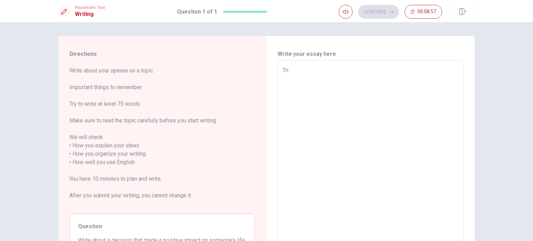
type textarea "Thi"
type textarea "x"
type textarea "This"
type textarea "x"
type textarea "This"
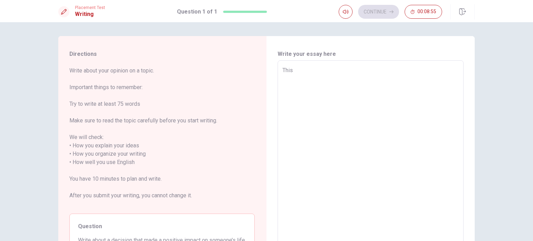
type textarea "x"
type textarea "This y"
type textarea "x"
type textarea "This ye"
type textarea "x"
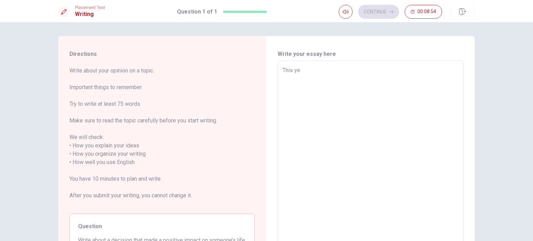
type textarea "This yer"
type textarea "x"
type textarea "This ye"
type textarea "x"
type textarea "This y"
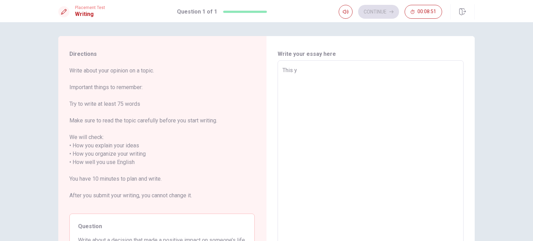
type textarea "x"
type textarea "This ye"
type textarea "x"
type textarea "This yea"
type textarea "x"
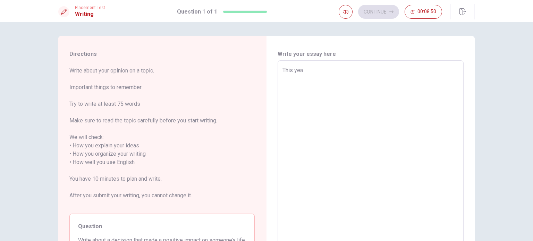
type textarea "This year"
type textarea "x"
type textarea "This year"
type textarea "x"
type textarea "This year I"
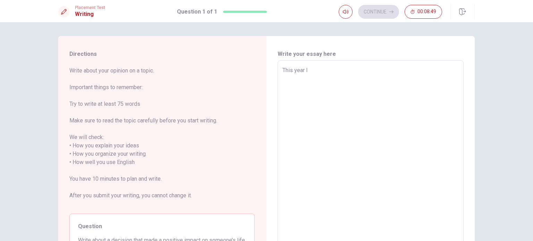
type textarea "x"
type textarea "This year I"
type textarea "x"
type textarea "This year I d"
type textarea "x"
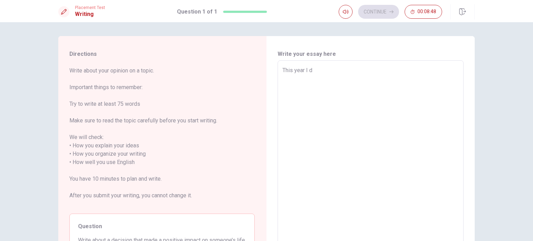
type textarea "This year I de"
type textarea "x"
type textarea "This year I dec"
type textarea "x"
type textarea "This year I deci"
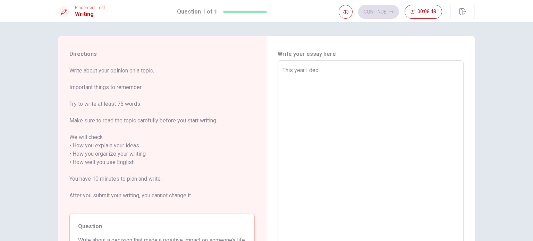
type textarea "x"
type textarea "This year I decid"
type textarea "x"
type textarea "This year I decide"
type textarea "x"
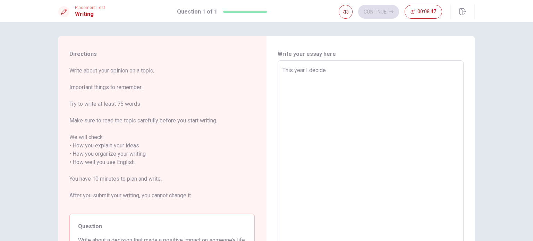
type textarea "This year I decided"
type textarea "x"
type textarea "This year I decided"
type textarea "x"
type textarea "This year I decided t"
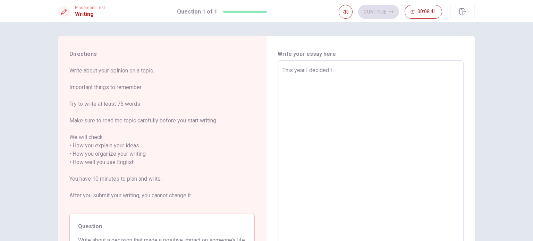
type textarea "x"
type textarea "This year I decided to"
type textarea "x"
type textarea "This year I decided to"
type textarea "x"
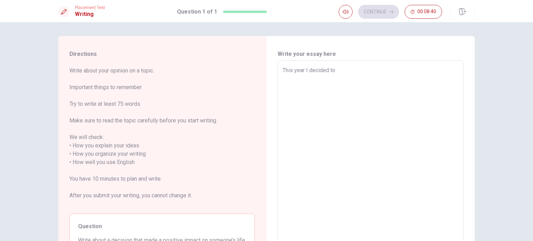
type textarea "This year I decided to b"
type textarea "x"
type textarea "This year I decided to be"
type textarea "x"
type textarea "This year I decided to bec"
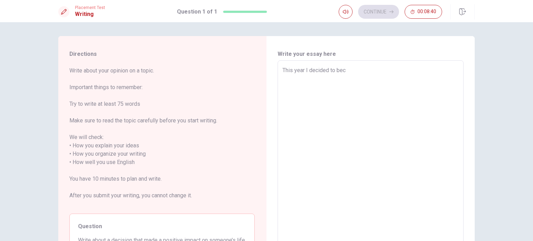
type textarea "x"
type textarea "This year I decided to beca"
type textarea "x"
type textarea "This year I decided to becam"
type textarea "x"
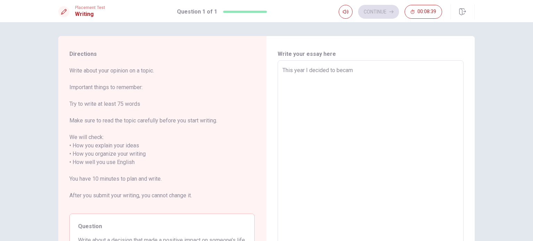
type textarea "This year I decided to became"
type textarea "x"
type textarea "This year I decided to became"
type textarea "x"
type textarea "This year I decided to became a"
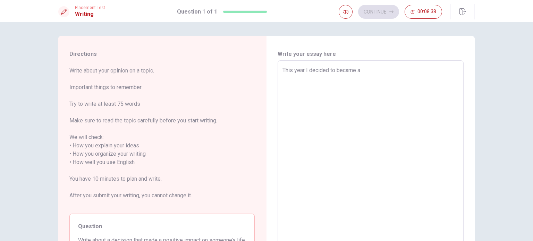
type textarea "x"
type textarea "This year I decided to became a"
type textarea "x"
type textarea "This year I decided to became a v"
type textarea "x"
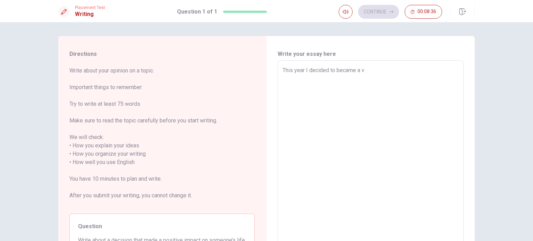
type textarea "This year I decided to became a vo"
type textarea "x"
type textarea "This year I decided to became a vol"
type textarea "x"
type textarea "This year I decided to became a volu"
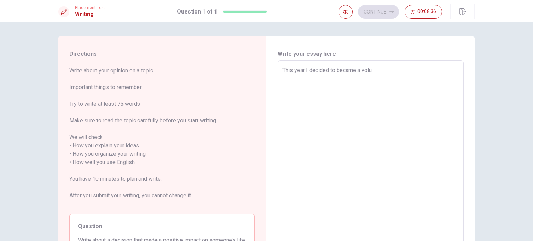
type textarea "x"
type textarea "This year I decided to became a volun"
type textarea "x"
type textarea "This year I decided to became a volunt"
type textarea "x"
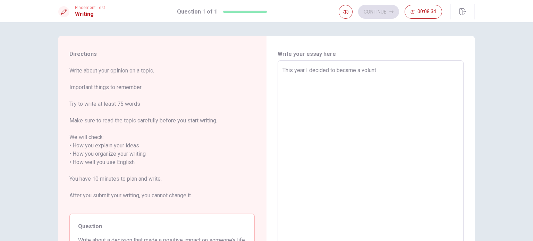
type textarea "This year I decided to became a volunte"
type textarea "x"
type textarea "This year I decided to became a voluntee"
type textarea "x"
type textarea "This year I decided to became a volunteer"
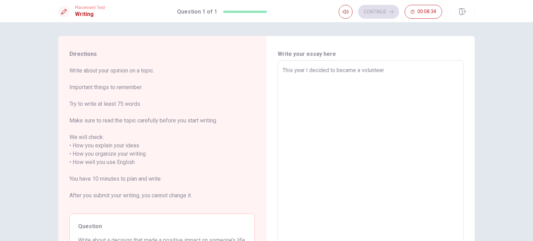
type textarea "x"
type textarea "This year I decided to became a volunteer"
type textarea "x"
type textarea "This year I decided to became a volunteer i"
type textarea "x"
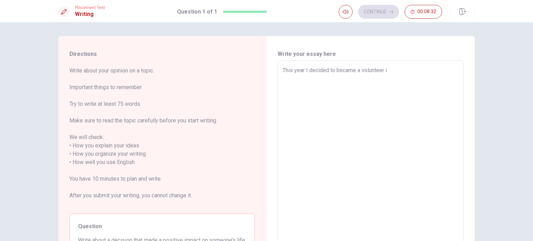
type textarea "This year I decided to became a volunteer in"
type textarea "x"
type textarea "This year I decided to became a volunteer in"
type textarea "x"
type textarea "This year I decided to became a volunteer in a"
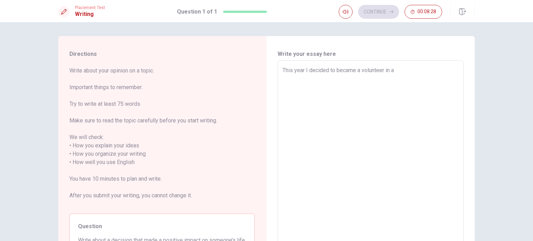
type textarea "x"
type textarea "This year I decided to became a volunteer in a"
type textarea "x"
type textarea "This year I decided to became a volunteer in a o"
type textarea "x"
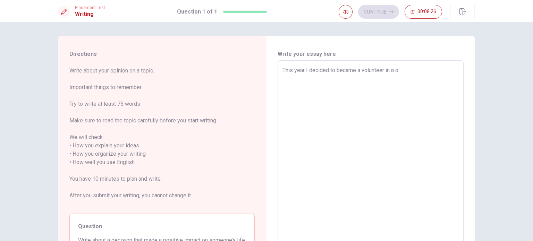
type textarea "This year I decided to became a volunteer in a or"
type textarea "x"
type textarea "This year I decided to became a volunteer in a org"
type textarea "x"
type textarea "This year I decided to became a volunteer in a or"
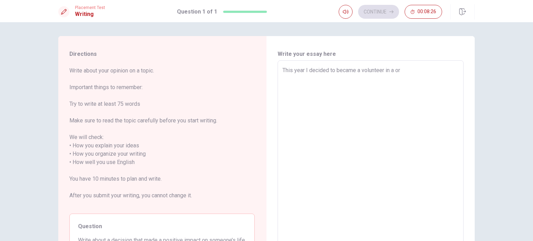
type textarea "x"
type textarea "This year I decided to became a volunteer in a o"
type textarea "x"
type textarea "This year I decided to became a volunteer in a"
type textarea "x"
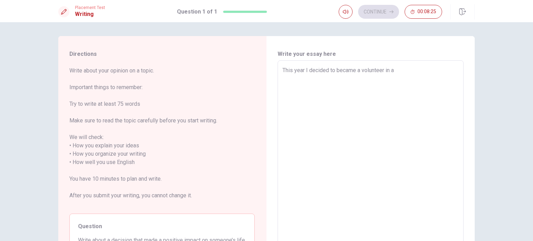
type textarea "This year I decided to became a volunteer in a r"
type textarea "x"
type textarea "This year I decided to became a volunteer in a"
type textarea "x"
type textarea "This year I decided to became a volunteer in a o"
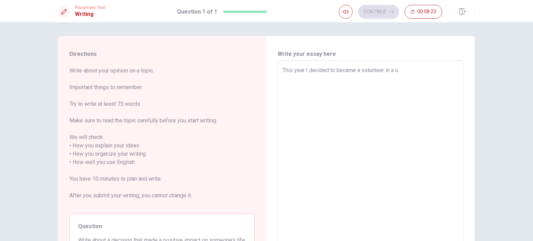
type textarea "x"
type textarea "This year I decided to became a volunteer in a or"
type textarea "x"
type textarea "This year I decided to became a volunteer in a org"
type textarea "x"
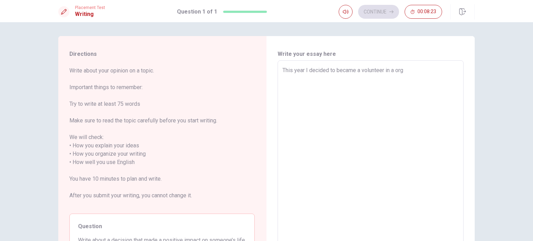
type textarea "This year I decided to became a volunteer in a orga"
type textarea "x"
type textarea "This year I decided to became a volunteer in a organ"
type textarea "x"
type textarea "This year I decided to became a volunteer in a organi"
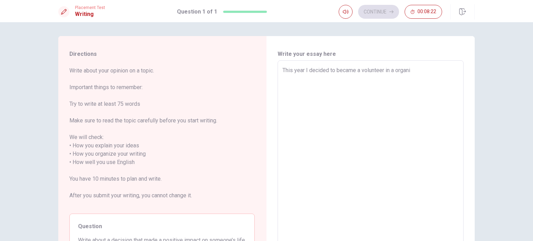
type textarea "x"
type textarea "This year I decided to became a volunteer in a organiz"
type textarea "x"
type textarea "This year I decided to became a volunteer in a organiza"
type textarea "x"
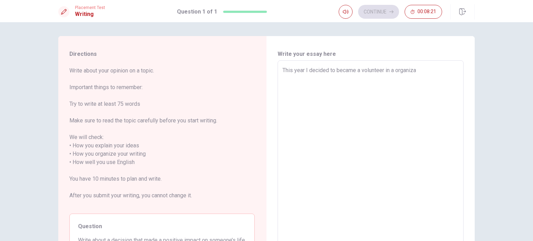
type textarea "This year I decided to became a volunteer in a organizai"
type textarea "x"
type textarea "This year I decided to became a volunteer in a organizaio"
type textarea "x"
type textarea "This year I decided to became a volunteer in a organizaion"
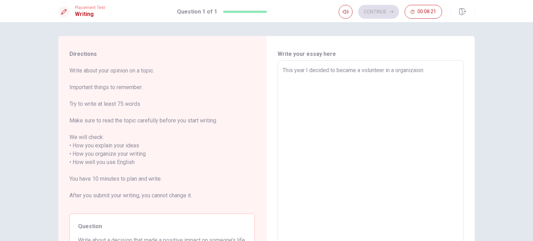
type textarea "x"
type textarea "This year I decided to became a volunteer in a organizaio"
type textarea "x"
type textarea "This year I decided to became a volunteer in a organizai"
type textarea "x"
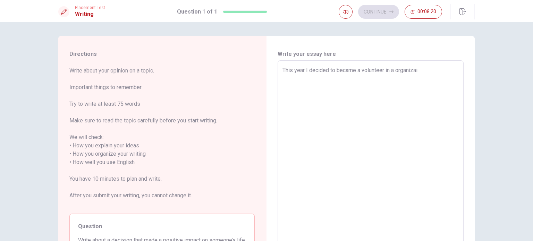
type textarea "This year I decided to became a volunteer in a organiza"
type textarea "x"
type textarea "This year I decided to became a volunteer in a organiz"
type textarea "x"
type textarea "This year I decided to became a volunteer in a organi"
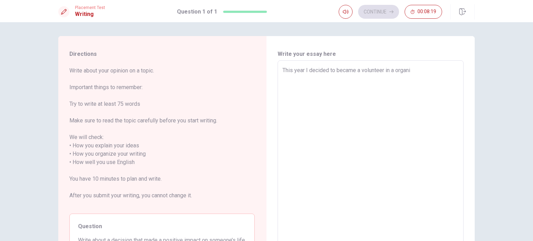
type textarea "x"
type textarea "This year I decided to became a volunteer in a organia"
type textarea "x"
type textarea "This year I decided to became a volunteer in a organiat"
type textarea "x"
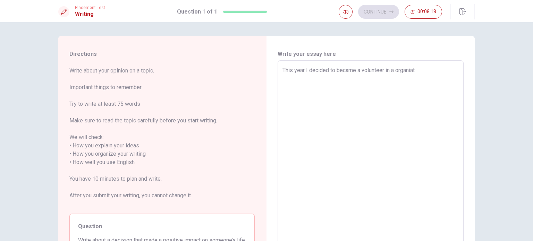
type textarea "This year I decided to became a volunteer in a organiati"
type textarea "x"
type textarea "This year I decided to became a volunteer in a organiatio"
type textarea "x"
type textarea "This year I decided to became a volunteer in a organiation"
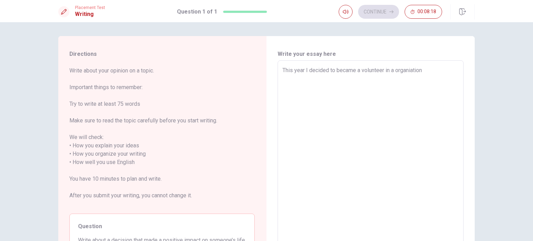
type textarea "x"
type textarea "This year I decided to became a volunteer in a organiation"
type textarea "x"
type textarea "This year I decided to became a volunteer in a organiation"
type textarea "x"
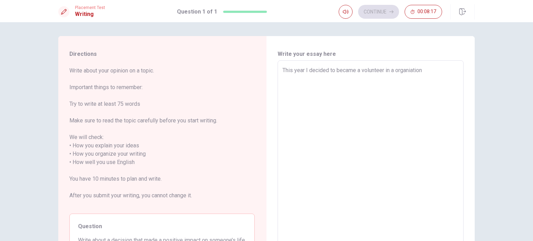
type textarea "This year I decided to became a volunteer in a organiatio"
type textarea "x"
type textarea "This year I decided to became a volunteer in a organiati"
type textarea "x"
type textarea "This year I decided to became a volunteer in a organiat"
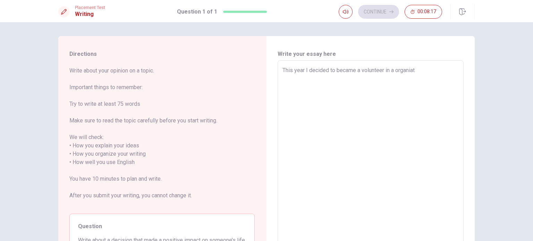
type textarea "x"
type textarea "This year I decided to became a volunteer in a organia"
type textarea "x"
type textarea "This year I decided to became a volunteer in a organi"
type textarea "x"
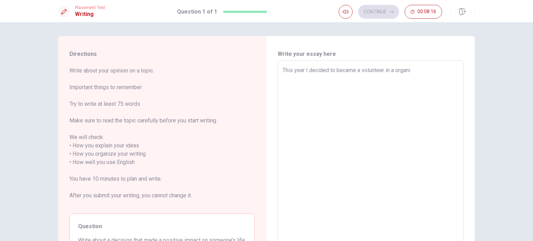
type textarea "This year I decided to became a volunteer in a organ"
type textarea "x"
type textarea "This year I decided to became a volunteer in a organi"
type textarea "x"
type textarea "This year I decided to became a volunteer in a organiz"
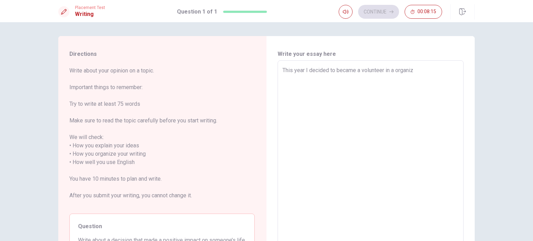
type textarea "x"
type textarea "This year I decided to became a volunteer in a organiza"
type textarea "x"
type textarea "This year I decided to became a volunteer in a organizat"
type textarea "x"
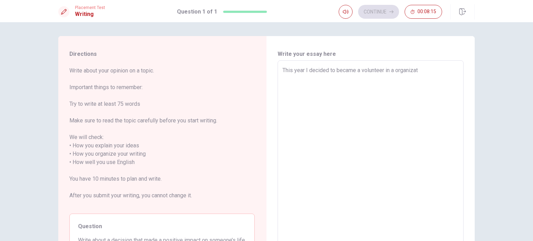
type textarea "This year I decided to became a volunteer in a organizati"
type textarea "x"
type textarea "This year I decided to became a volunteer in a organizatio"
type textarea "x"
type textarea "This year I decided to became a volunteer in a organization"
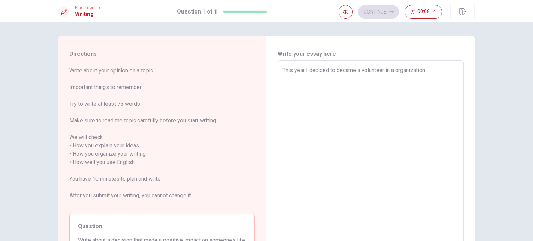
type textarea "x"
type textarea "This year I decided to became a volunteer in a organization"
type textarea "x"
type textarea "This year I decided to became a volunteer in a organization t"
drag, startPoint x: 426, startPoint y: 70, endPoint x: 437, endPoint y: 69, distance: 10.8
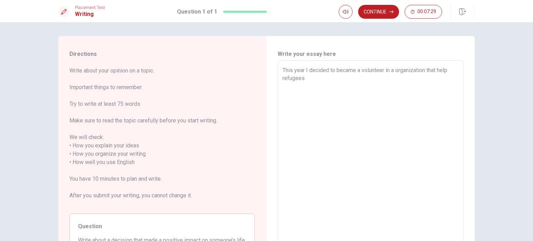
click at [437, 69] on textarea "This year I decided to became a volunteer in a organization that help refugees" at bounding box center [370, 158] width 176 height 184
click at [310, 79] on textarea "This year I decided to became a volunteer in a organization that help refugees" at bounding box center [370, 158] width 176 height 184
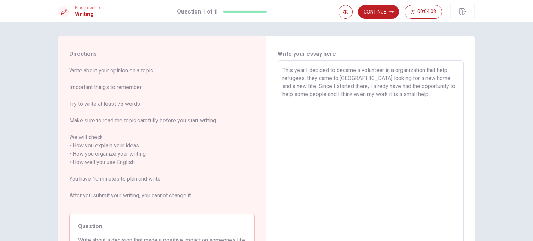
click at [364, 97] on textarea "This year I decided to became a volunteer in a organization that help refugees,…" at bounding box center [370, 158] width 176 height 184
click at [349, 92] on textarea "This year I decided to became a volunteer in a organization that help refugees,…" at bounding box center [370, 158] width 176 height 184
click at [338, 94] on textarea "This year I decided to became a volunteer in a organization that help refugees,…" at bounding box center [370, 158] width 176 height 184
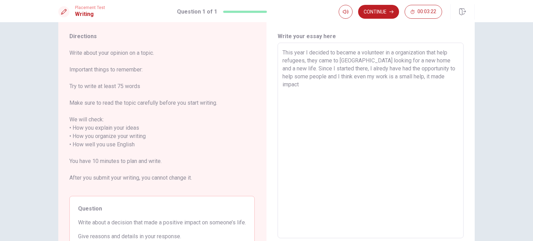
scroll to position [35, 0]
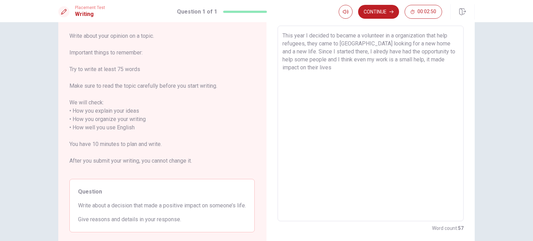
click at [429, 62] on textarea "This year I decided to became a volunteer in a organization that help refugees,…" at bounding box center [370, 124] width 176 height 184
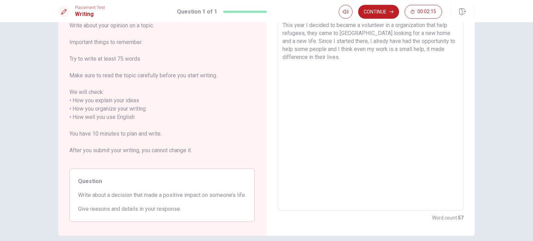
scroll to position [0, 0]
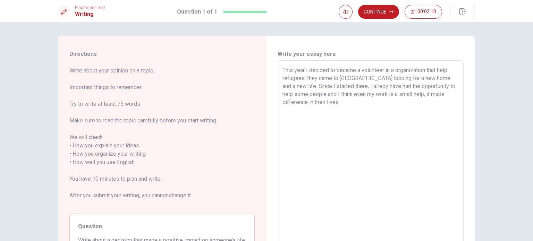
click at [282, 85] on textarea "This year I decided to became a volunteer in a organization that help refugees,…" at bounding box center [370, 158] width 176 height 184
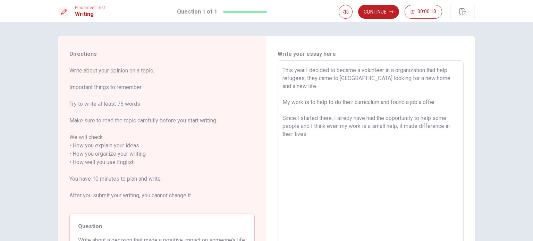
click at [312, 126] on textarea "This year I decided to became a volunteer in a organization that help refugees,…" at bounding box center [370, 158] width 176 height 184
click at [292, 94] on textarea "This year I decided to became a volunteer in a organization that help refugees,…" at bounding box center [370, 158] width 176 height 184
click at [373, 14] on button "Continue" at bounding box center [378, 12] width 41 height 14
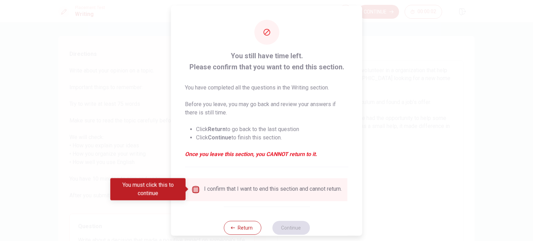
click at [194, 187] on input "You must click this to continue" at bounding box center [196, 189] width 8 height 8
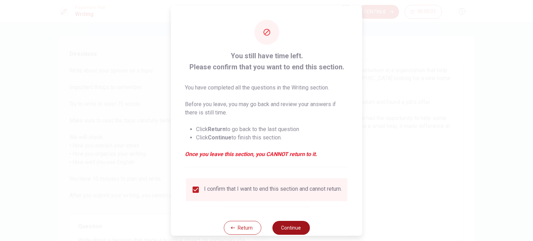
click at [301, 229] on button "Continue" at bounding box center [290, 228] width 37 height 14
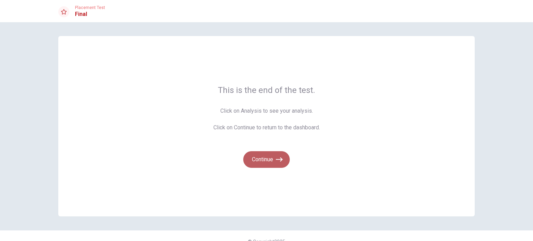
click at [257, 159] on button "Continue" at bounding box center [266, 159] width 46 height 17
